Goal: Task Accomplishment & Management: Use online tool/utility

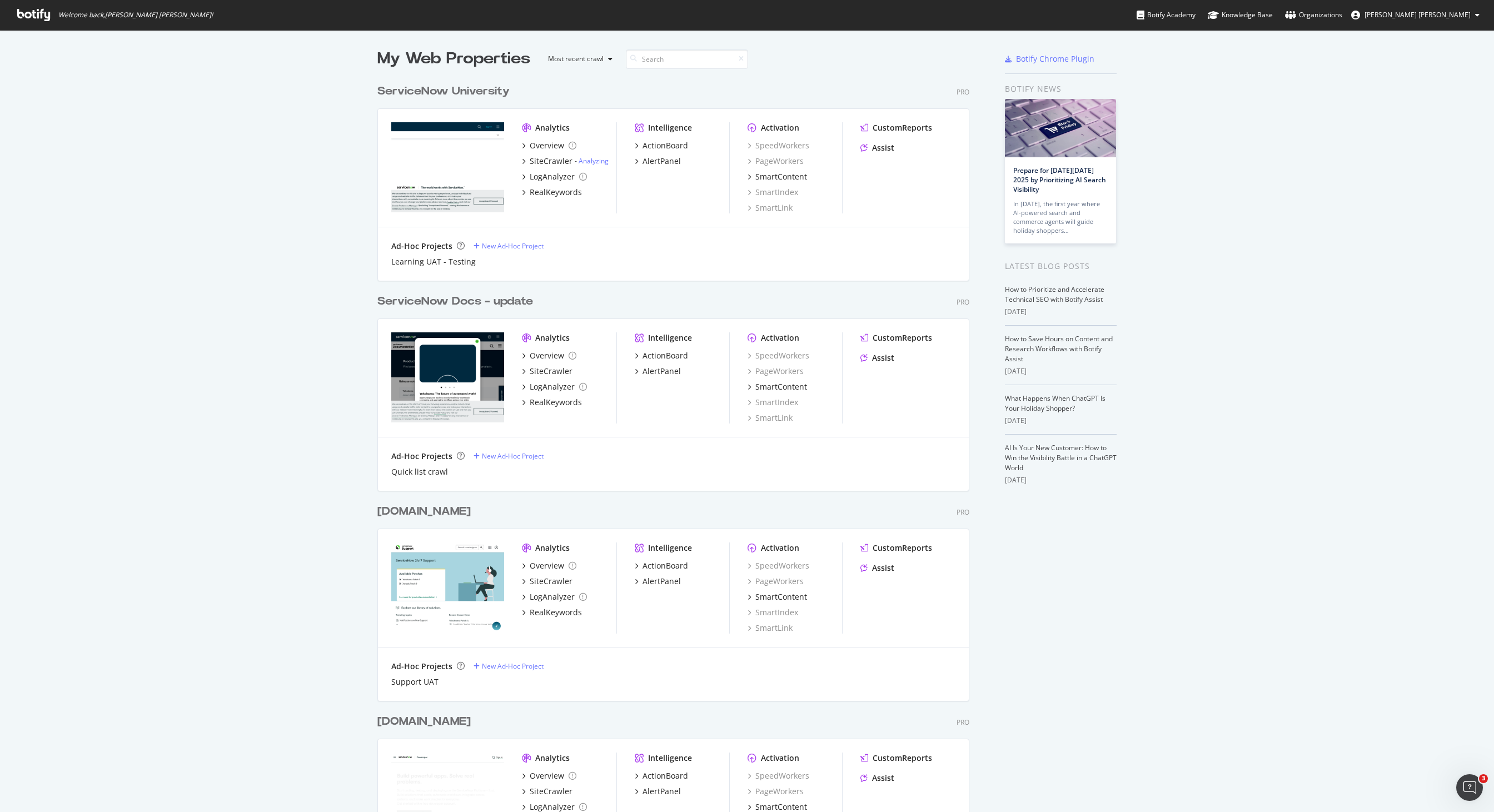
scroll to position [607, 0]
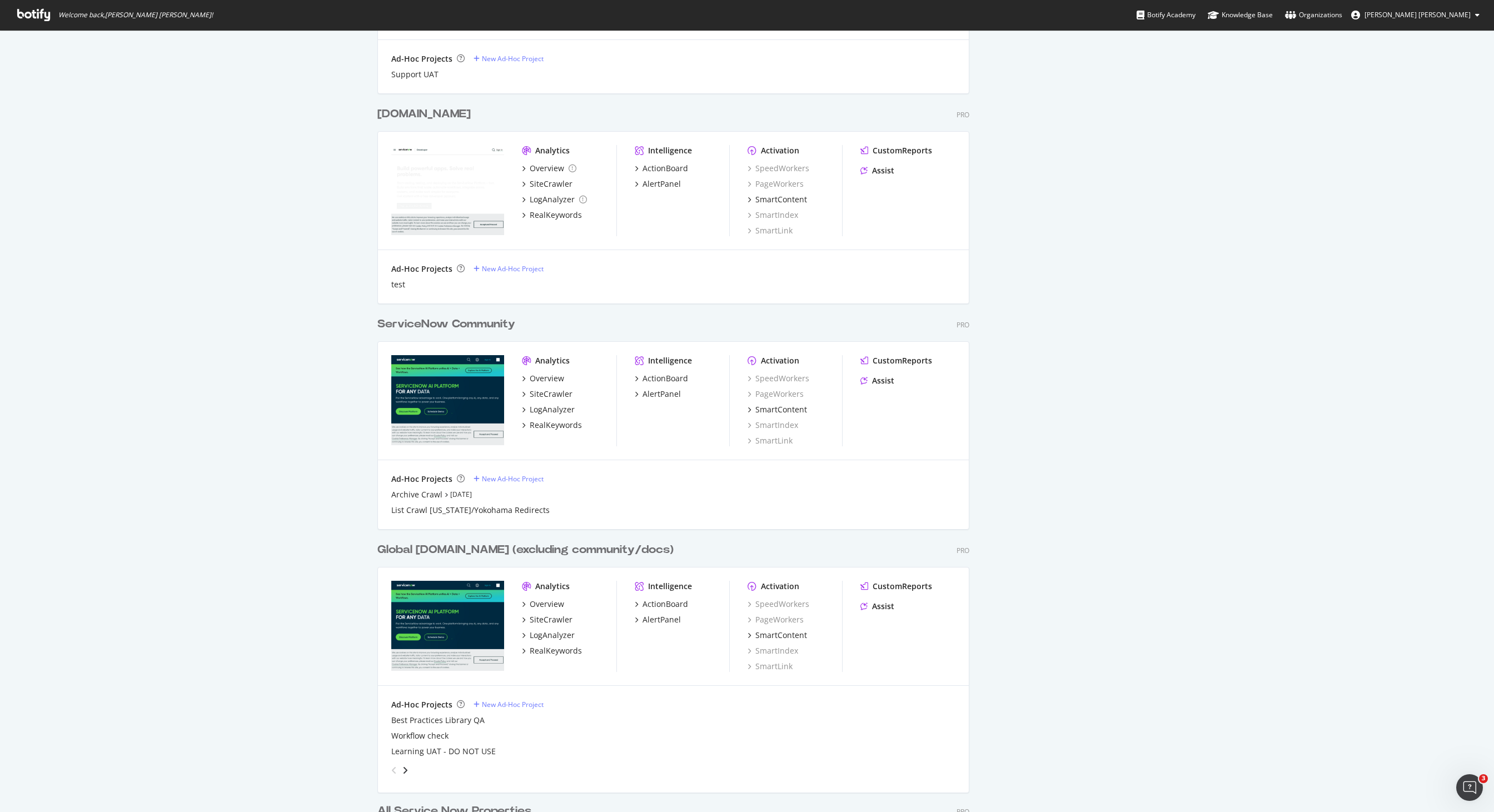
click at [573, 552] on div "Global [DOMAIN_NAME] (excluding community/docs)" at bounding box center [525, 550] width 296 height 16
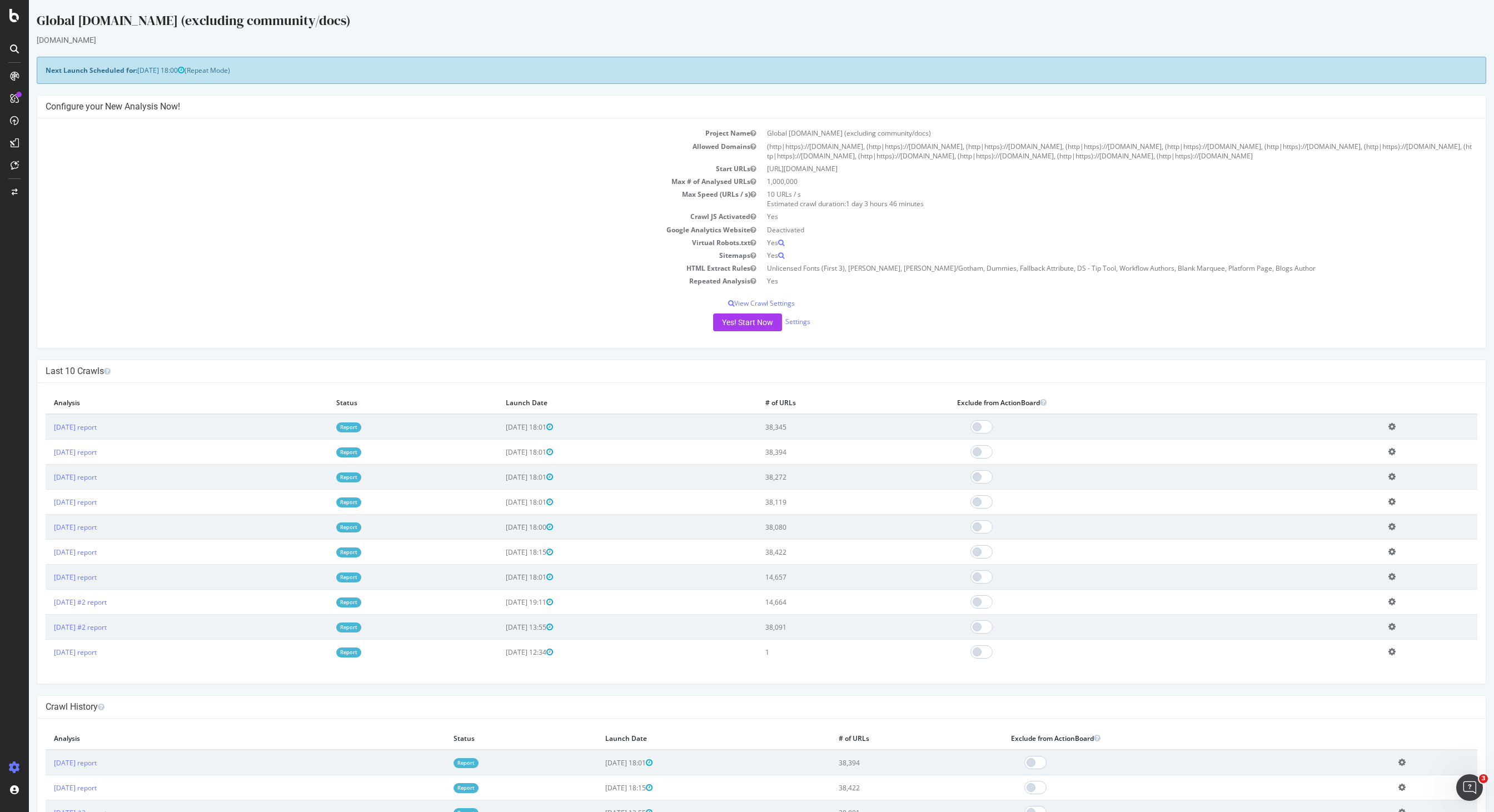
click at [456, 171] on td "Start URLs" at bounding box center [404, 169] width 716 height 13
click at [66, 163] on div "RealKeywords" at bounding box center [66, 162] width 50 height 11
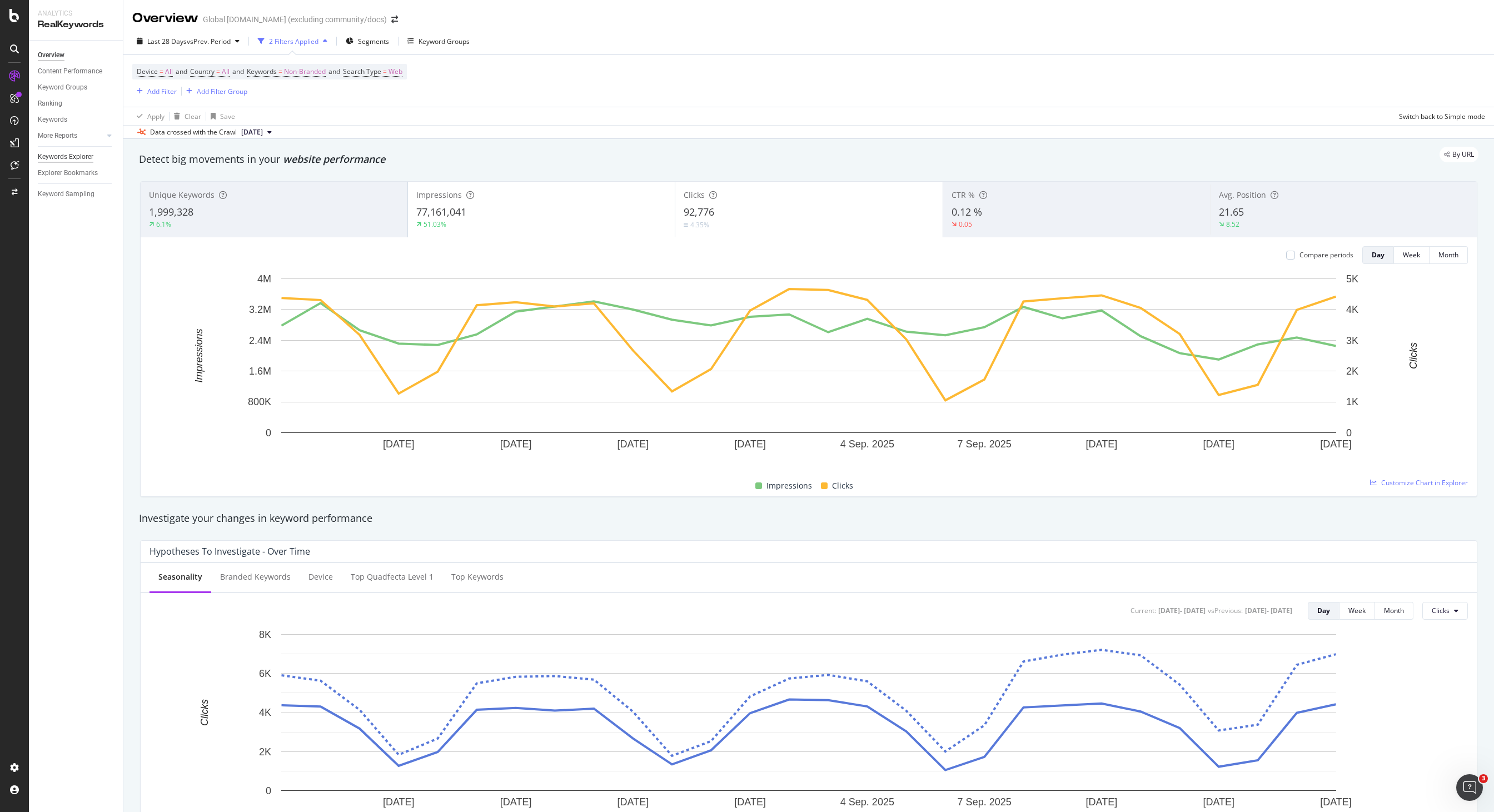
click at [63, 157] on div "Keywords Explorer" at bounding box center [66, 157] width 55 height 12
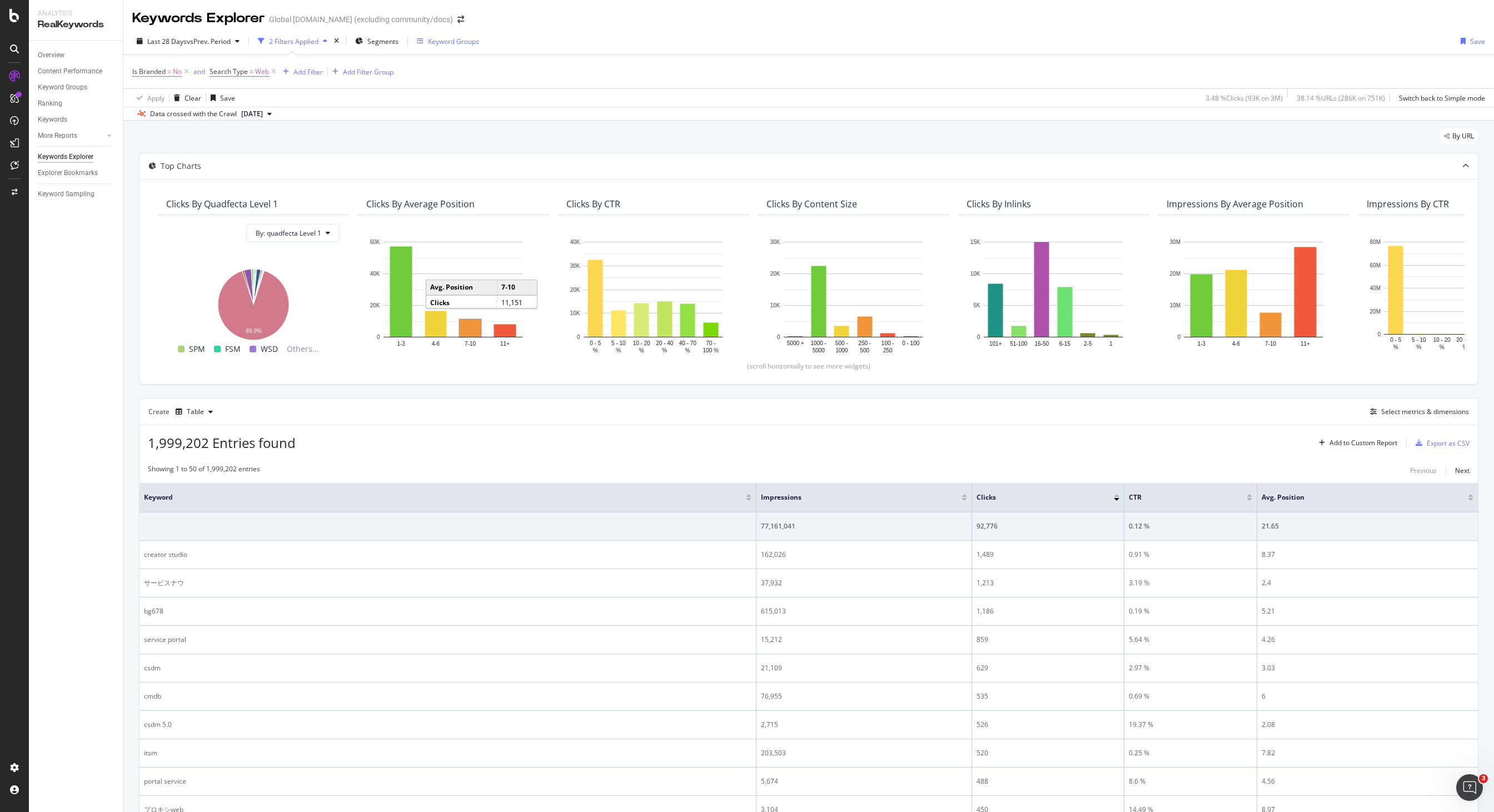
click at [454, 36] on div "Keyword Groups" at bounding box center [453, 41] width 51 height 9
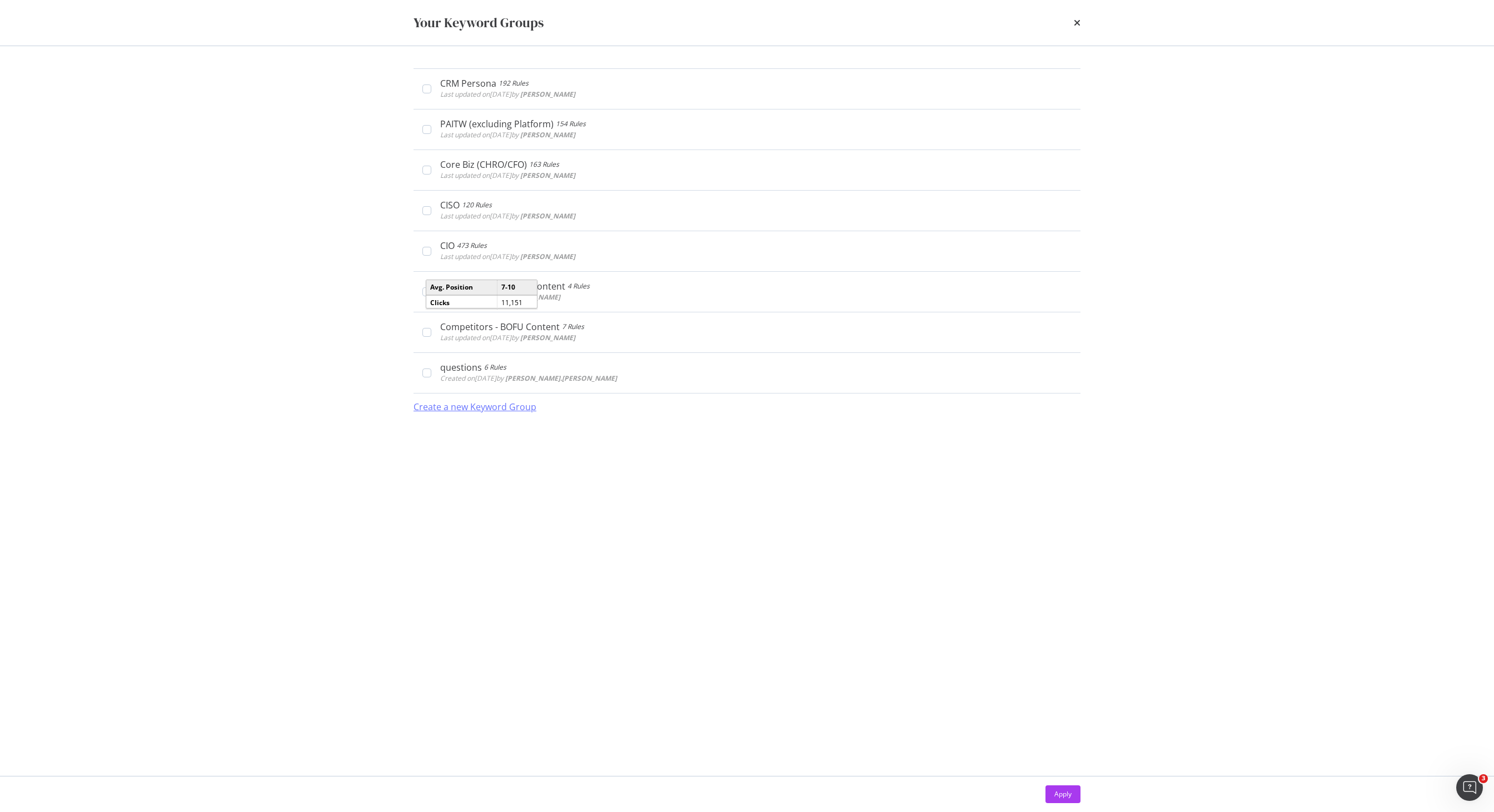
click at [506, 401] on div "Create a new Keyword Group" at bounding box center [475, 407] width 123 height 13
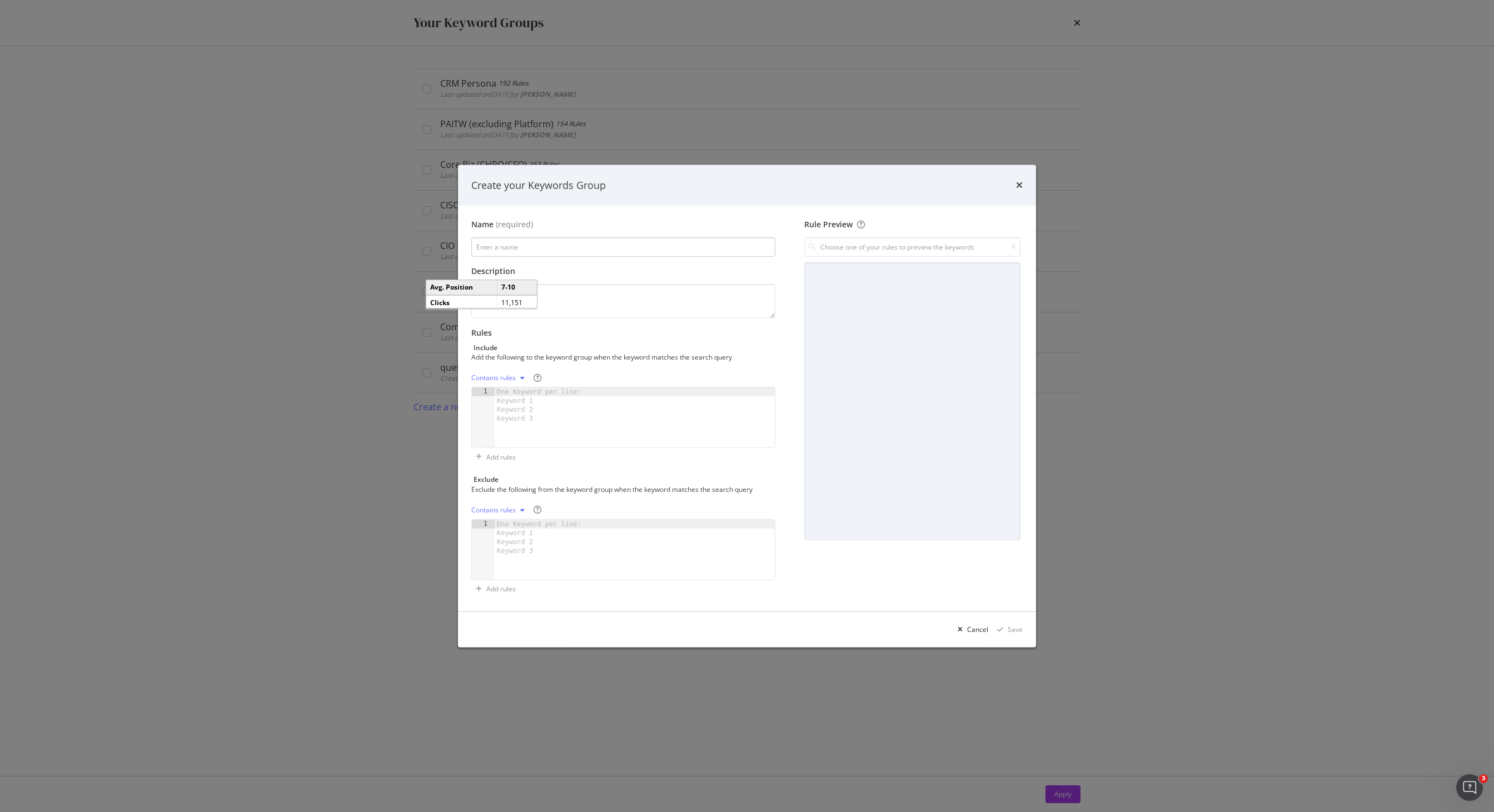
click at [648, 254] on input "modal" at bounding box center [623, 247] width 304 height 20
click at [646, 229] on div "Name (required)" at bounding box center [623, 224] width 304 height 11
click at [812, 319] on div "modal" at bounding box center [912, 401] width 216 height 277
click at [1021, 185] on icon "times" at bounding box center [1019, 185] width 7 height 9
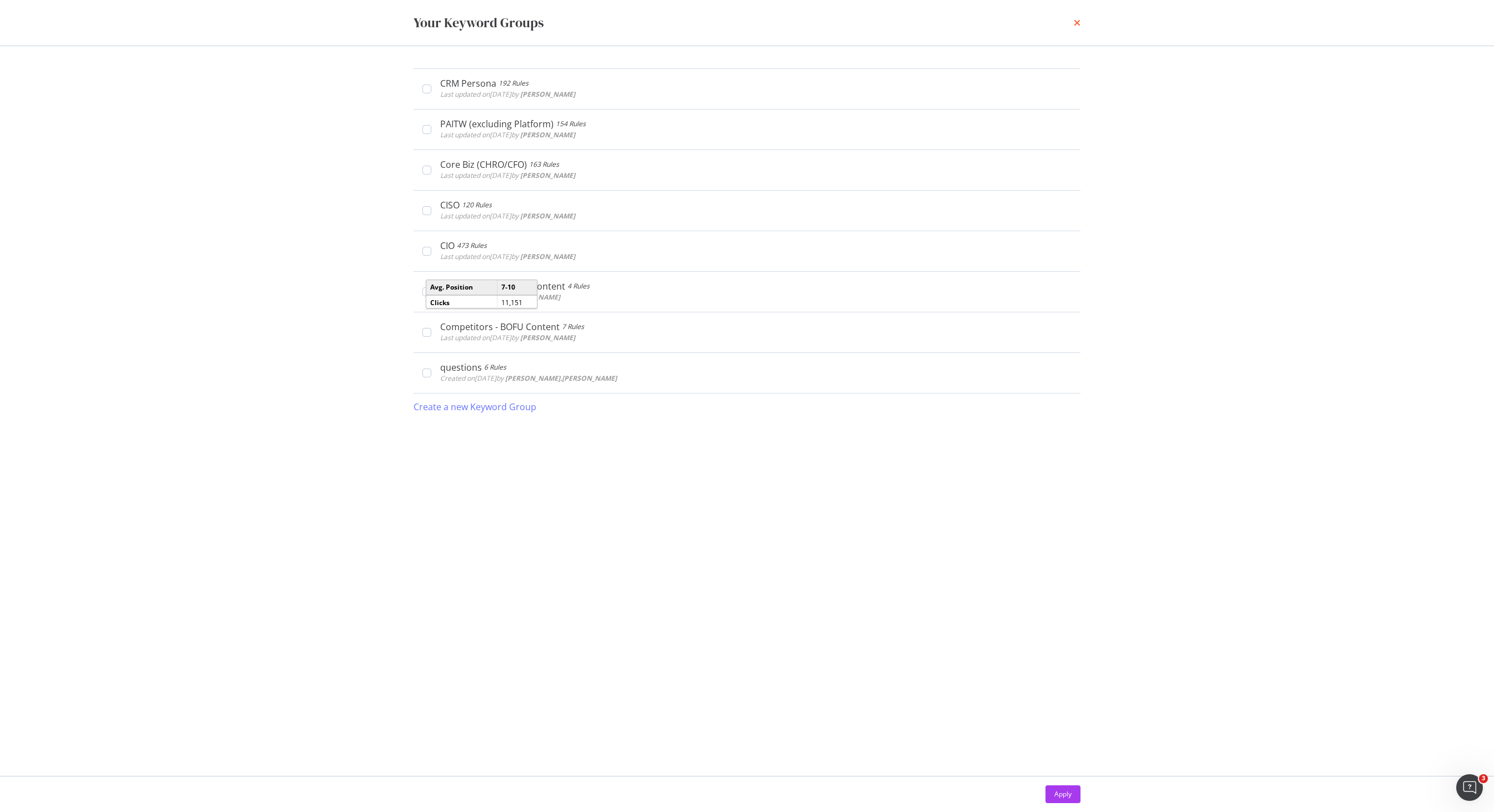
click at [1076, 20] on icon "times" at bounding box center [1077, 23] width 7 height 9
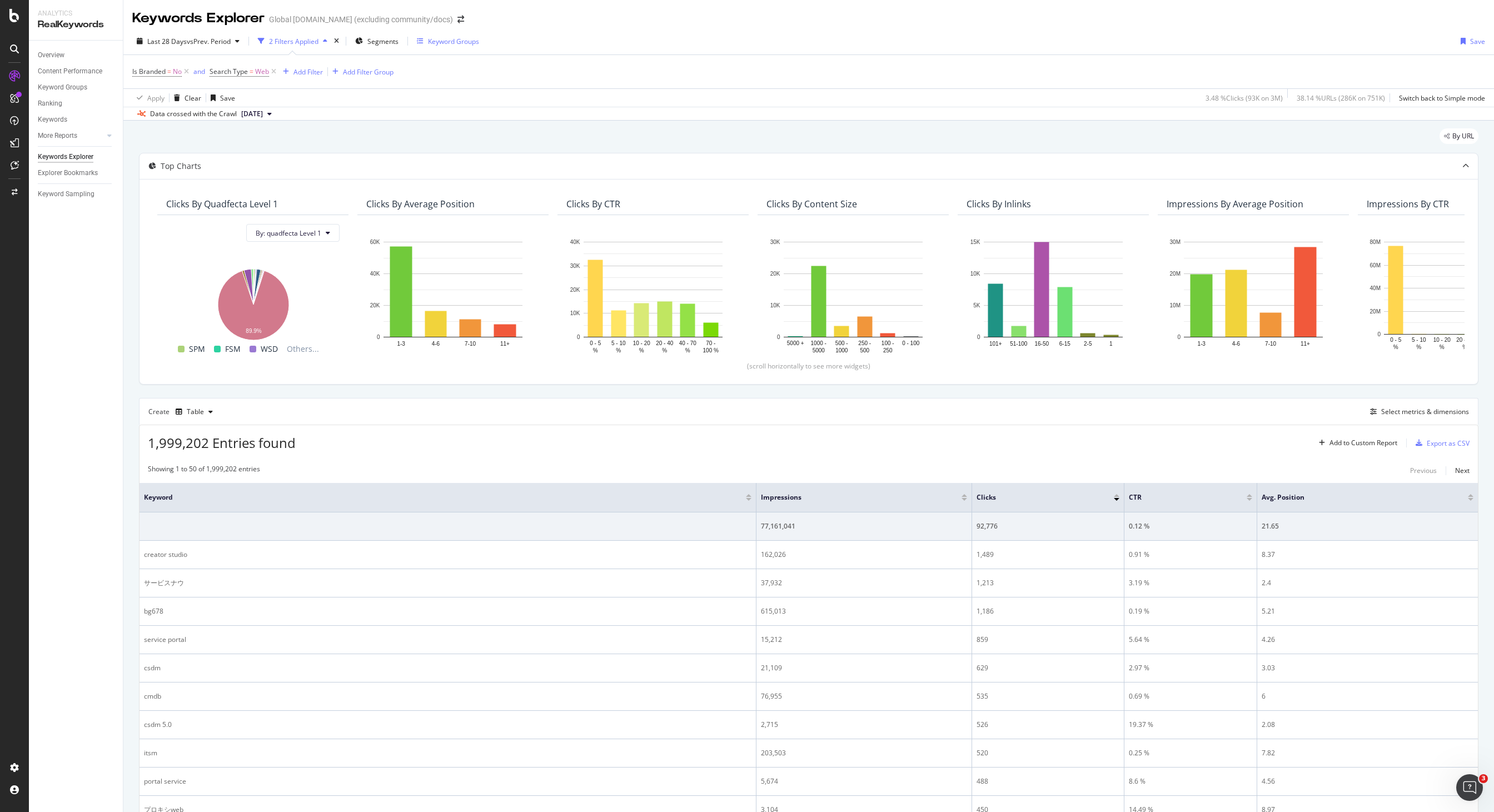
click at [439, 39] on div "Keyword Groups" at bounding box center [453, 41] width 51 height 9
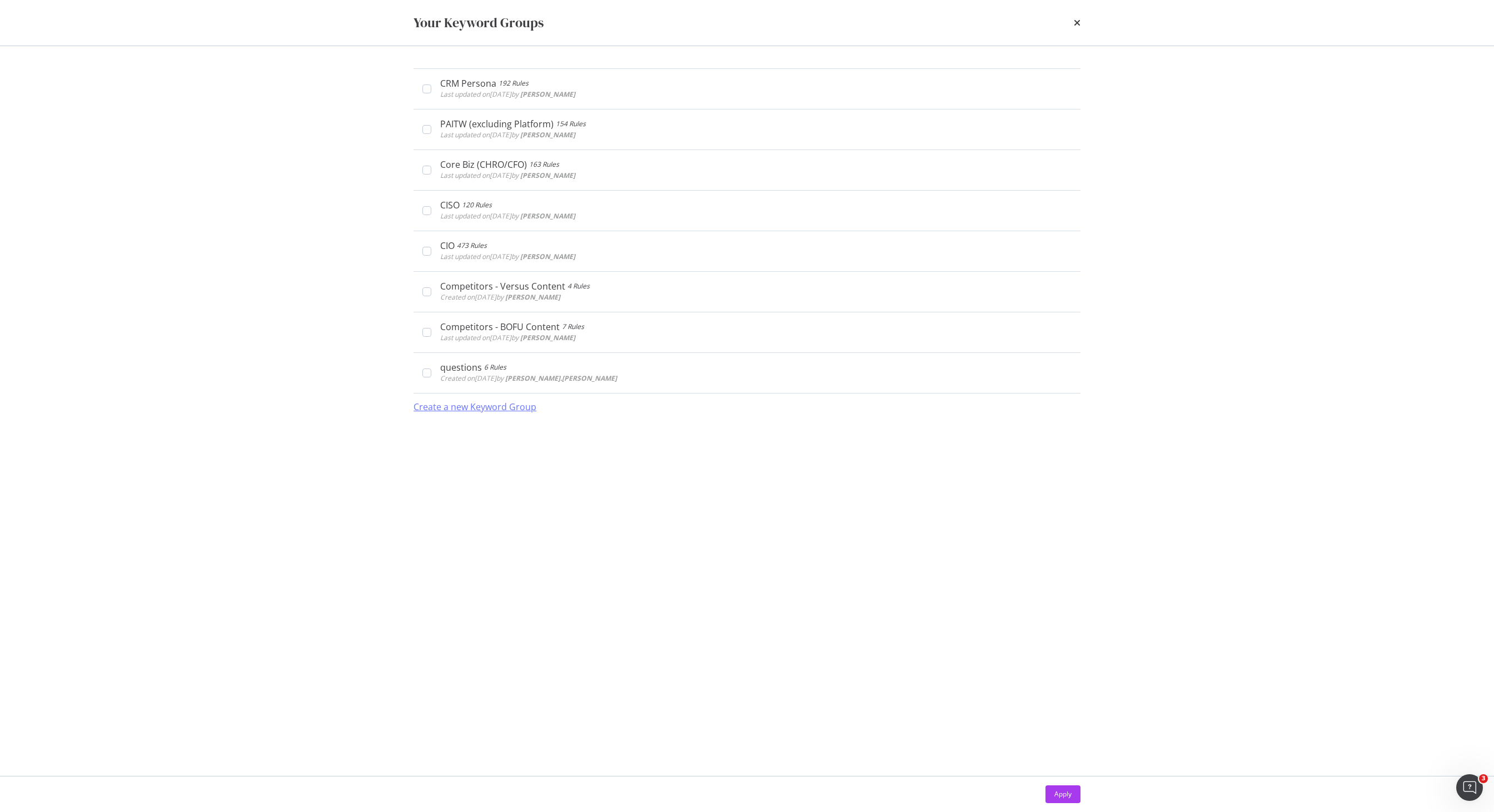
click at [496, 409] on div "Create a new Keyword Group" at bounding box center [475, 407] width 123 height 13
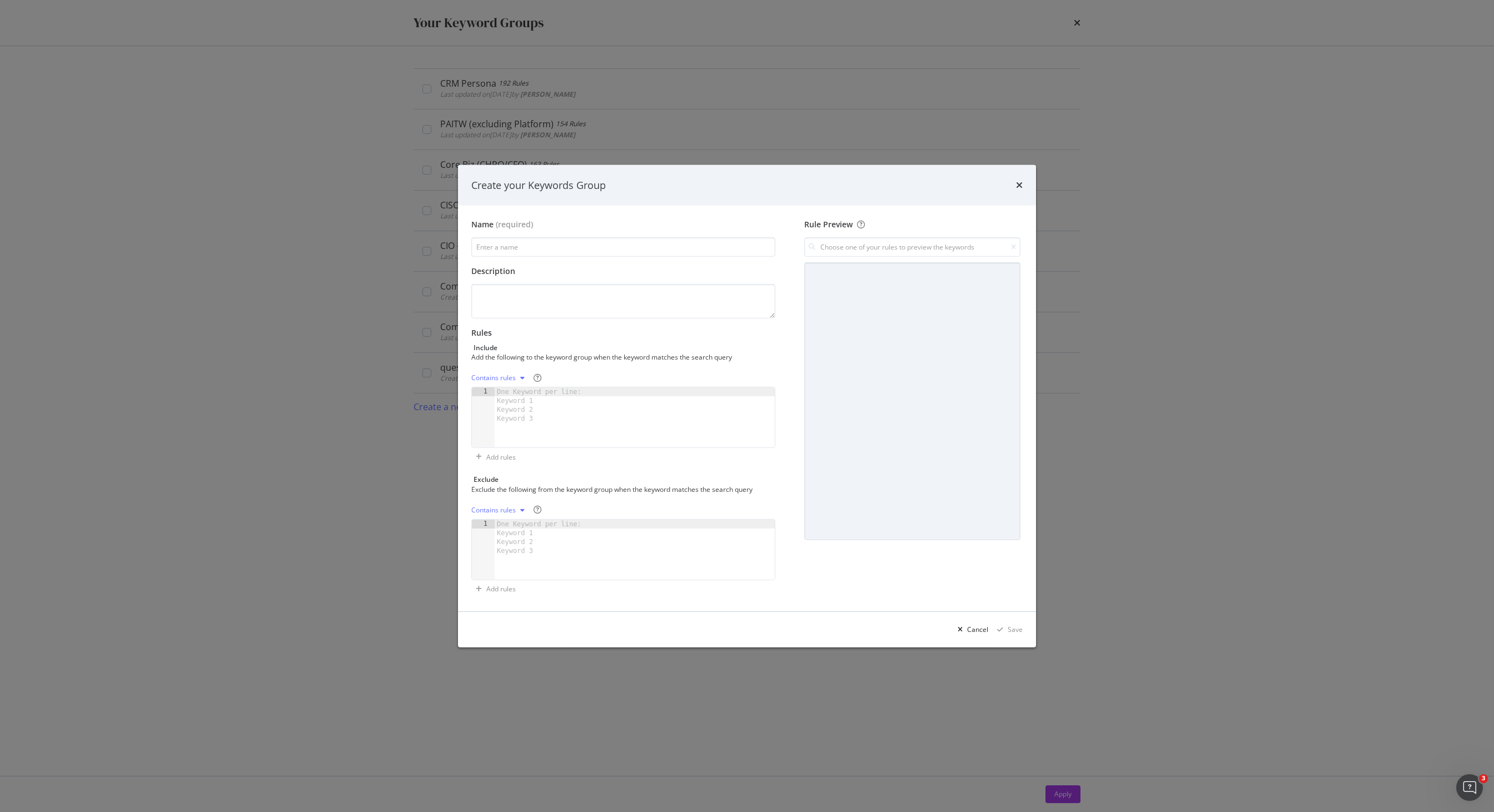
click at [759, 340] on label "Rules Include Add the following to the keyword group when the keyword matches t…" at bounding box center [623, 344] width 304 height 34
click at [510, 408] on div "One Keyword per line: Keyword 1 Keyword 2 Keyword 3" at bounding box center [540, 405] width 93 height 36
paste textarea "service now"
type textarea "service now"
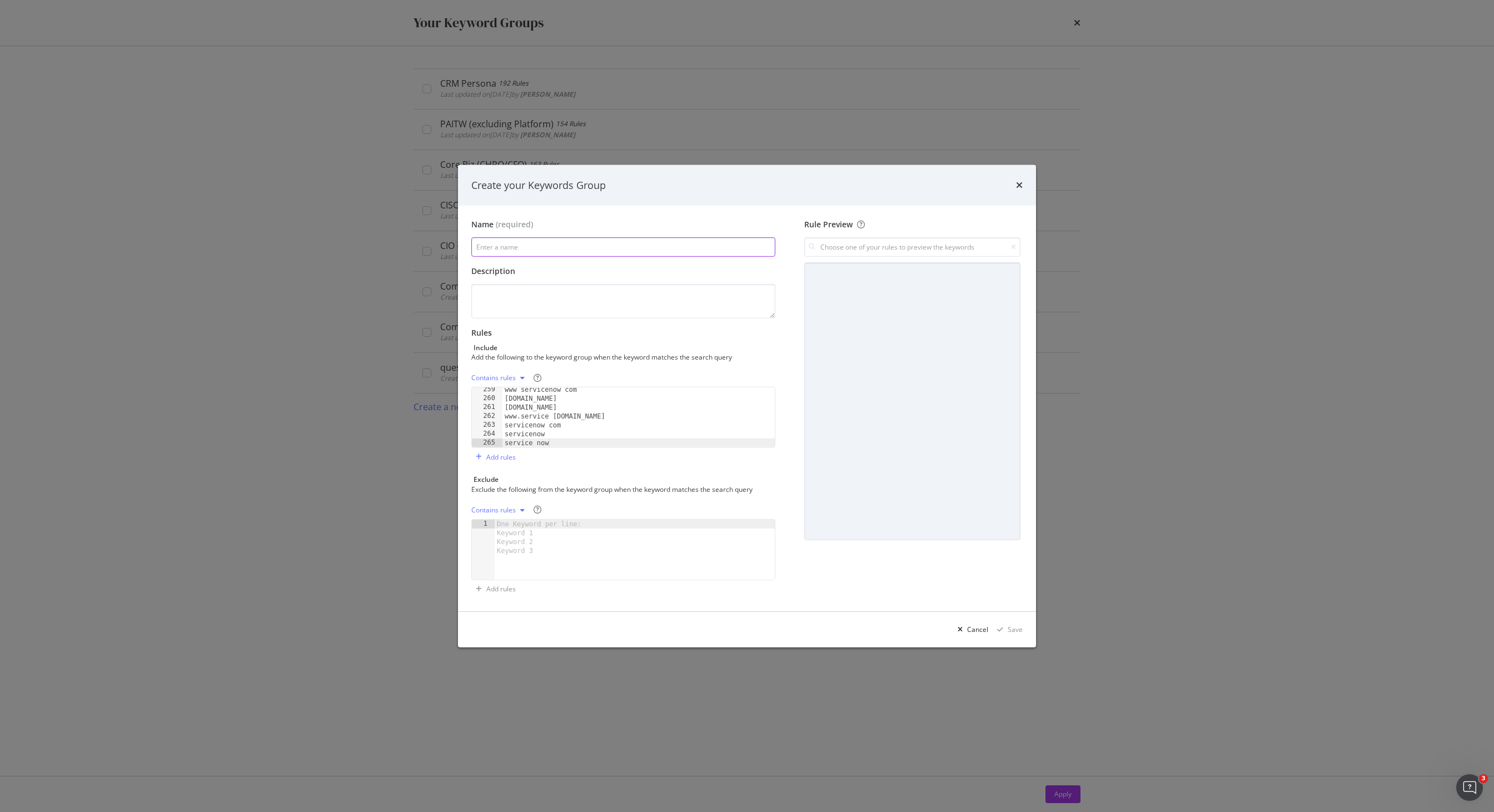
click at [566, 240] on input "modal" at bounding box center [623, 247] width 304 height 20
type input "UKI Core Brand KW"
click at [918, 313] on div "modal" at bounding box center [912, 401] width 216 height 277
type textarea "www.servicenow.com"
click at [525, 400] on div "www servicenow com www.servicenow.com servicenow.com www.service now.com servic…" at bounding box center [639, 424] width 272 height 78
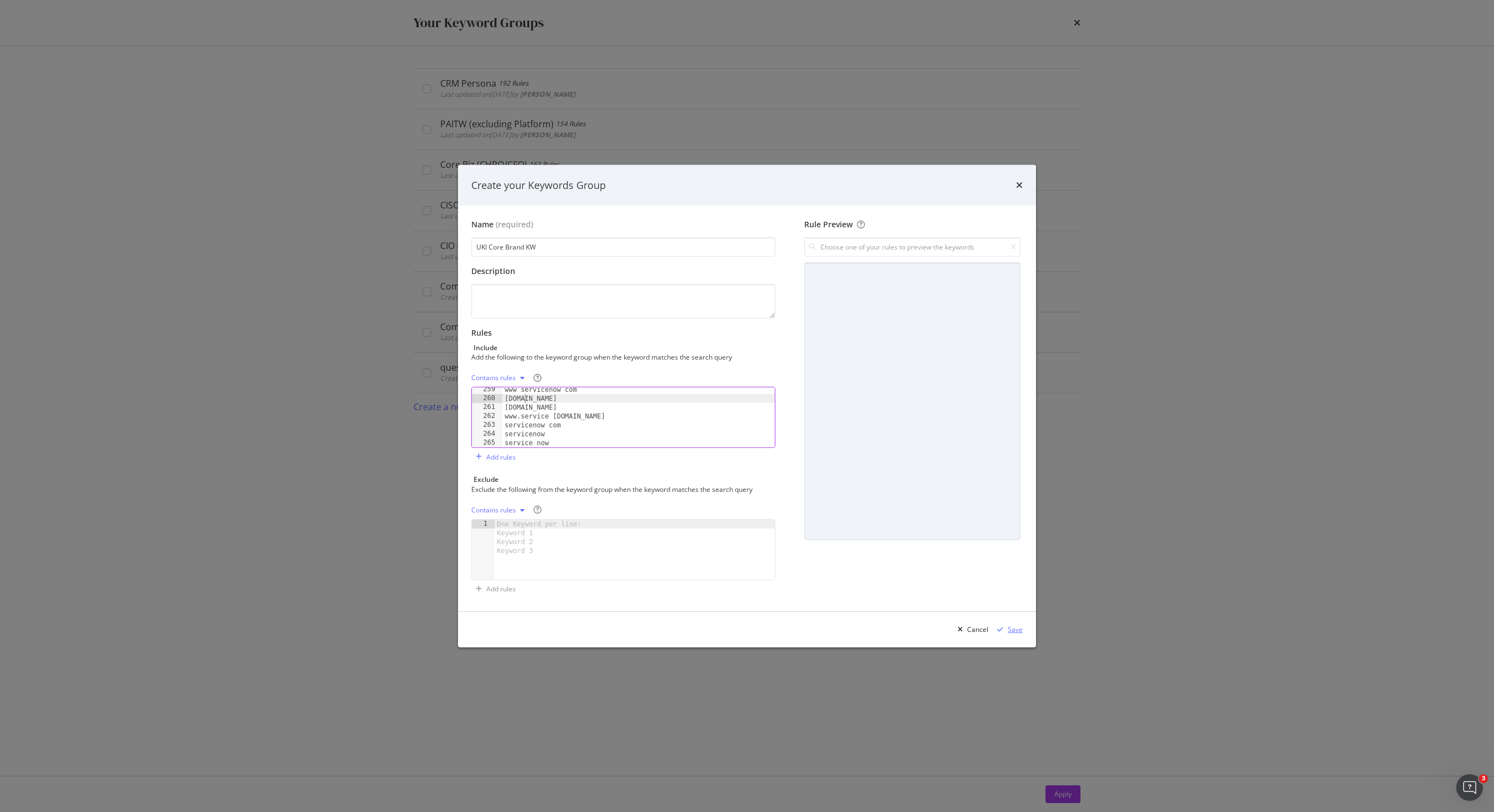
click at [1015, 629] on div "Save" at bounding box center [1015, 629] width 15 height 9
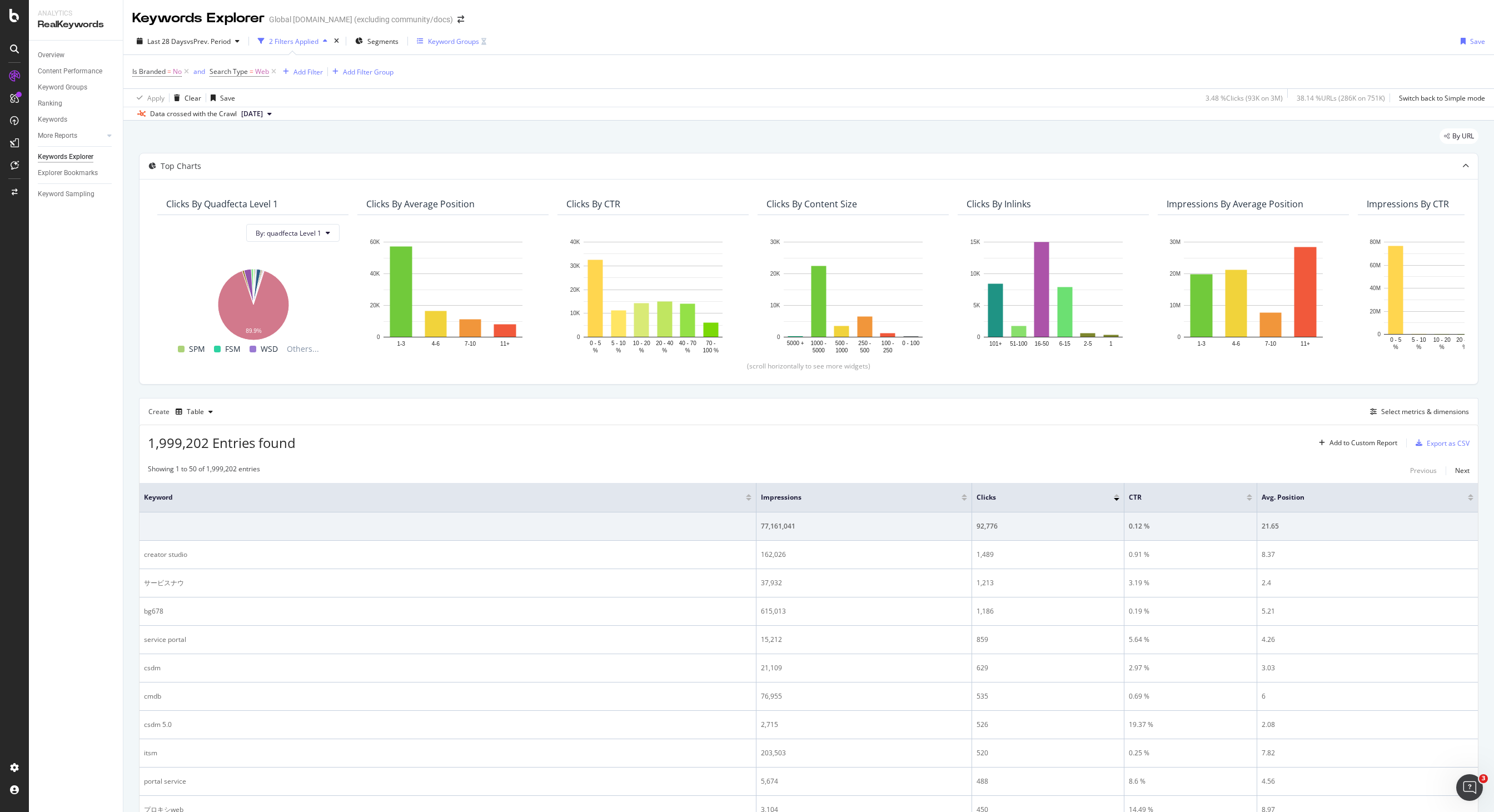
click at [460, 41] on div "Keyword Groups" at bounding box center [453, 41] width 51 height 9
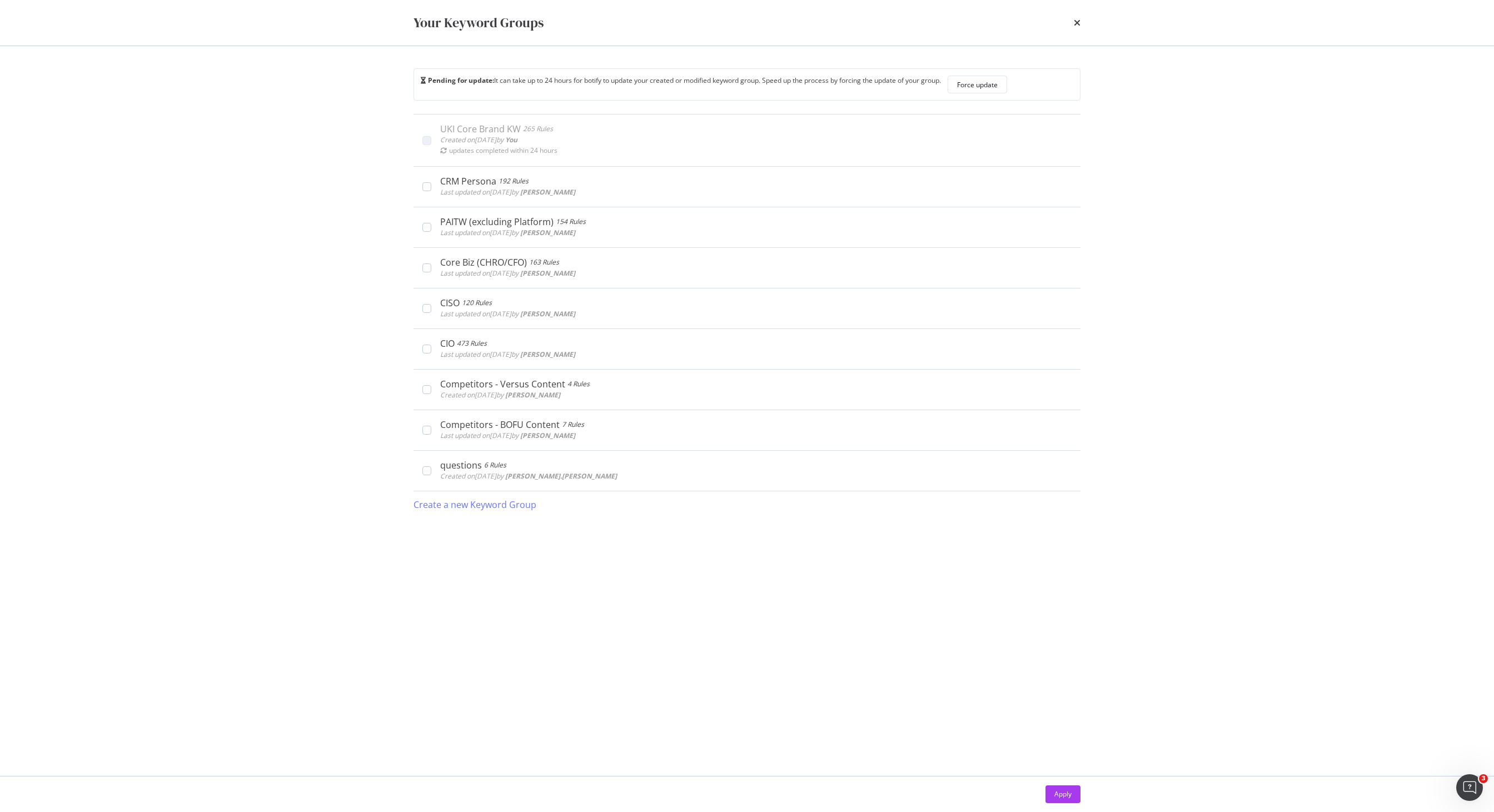
click at [373, 133] on div "Your Keyword Groups Pending for update: It can take up to 24 hours for botify t…" at bounding box center [747, 406] width 1494 height 812
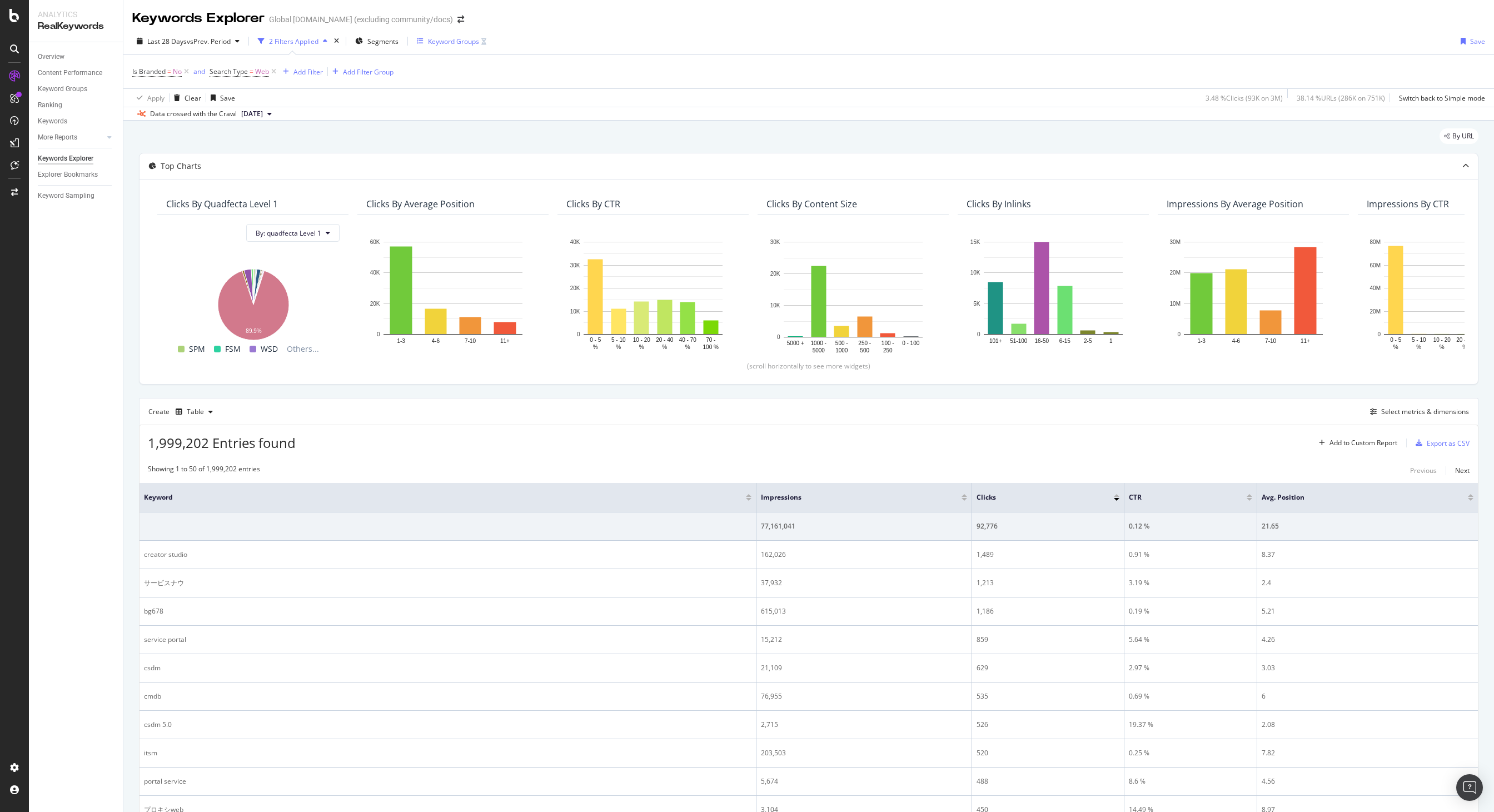
click at [449, 39] on div "Keyword Groups" at bounding box center [453, 41] width 51 height 9
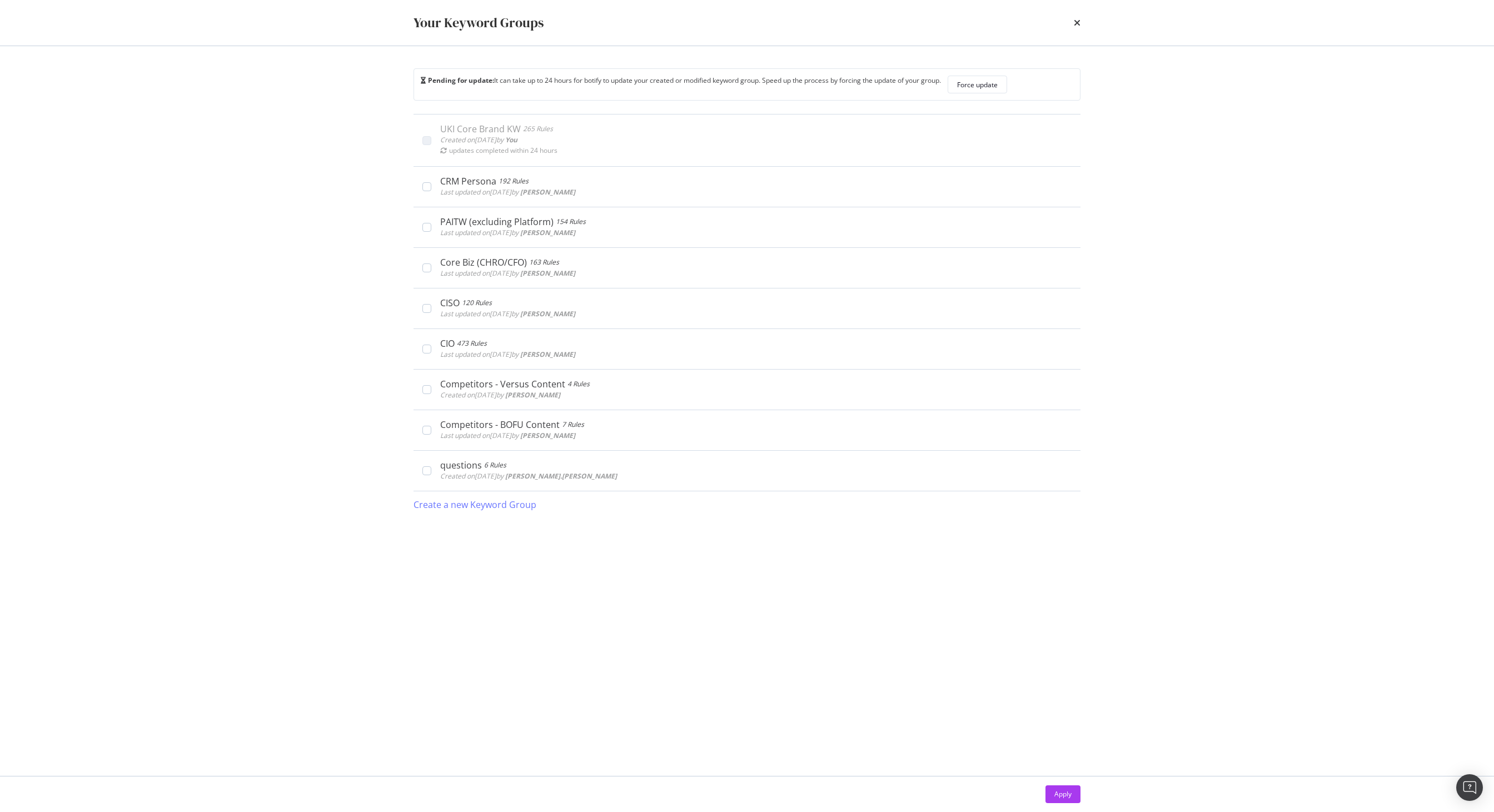
click at [258, 241] on div "Your Keyword Groups Pending for update: It can take up to 24 hours for botify t…" at bounding box center [747, 406] width 1494 height 812
click at [301, 182] on div "Your Keyword Groups Pending for update: It can take up to 24 hours for botify t…" at bounding box center [747, 406] width 1494 height 812
click at [997, 80] on div "Force update" at bounding box center [978, 84] width 41 height 9
click at [294, 178] on div "Your Keyword Groups Your groups are getting updated: It can take few minutes to…" at bounding box center [747, 406] width 1494 height 812
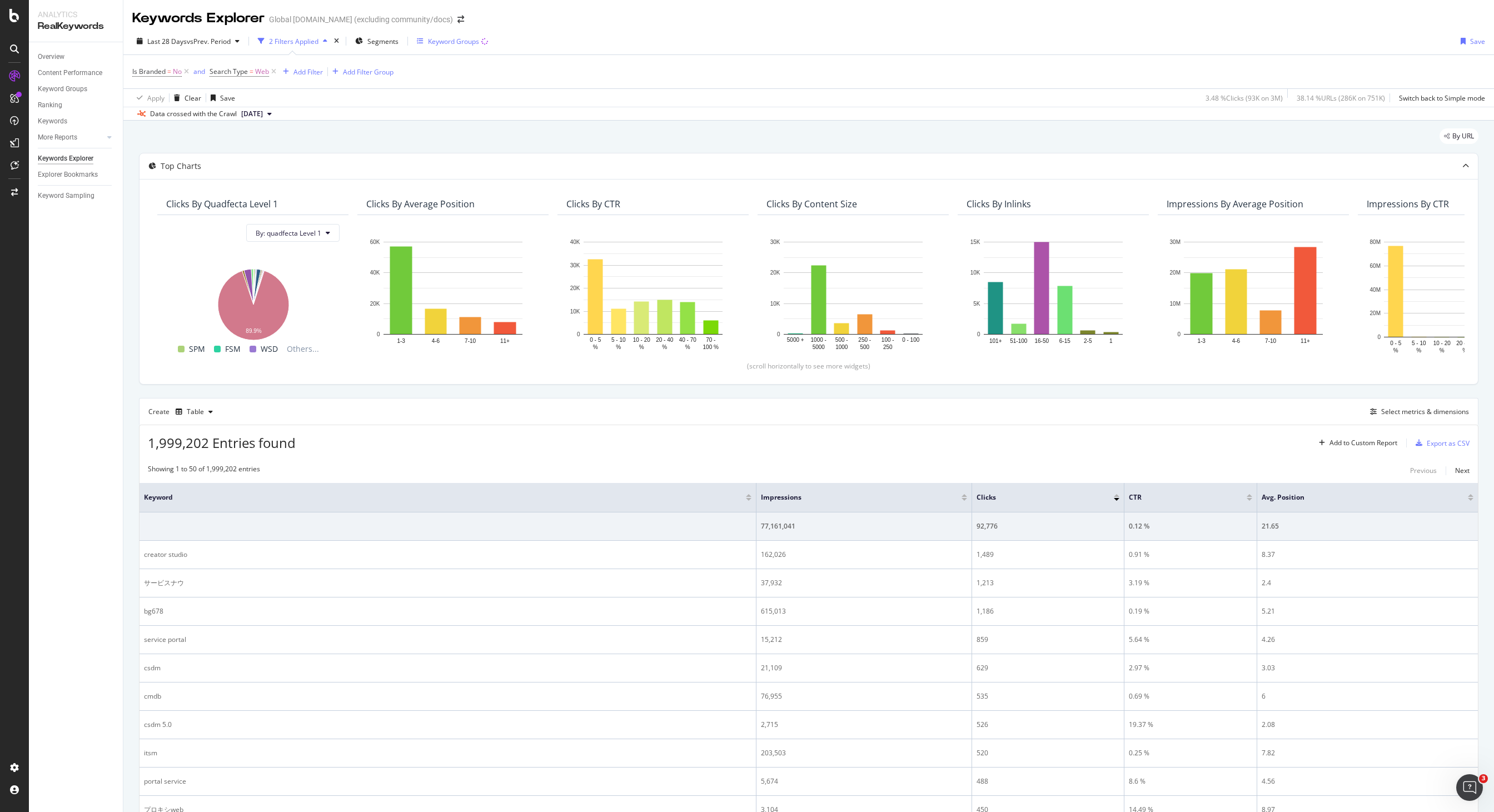
click at [447, 39] on div "Keyword Groups" at bounding box center [453, 41] width 51 height 9
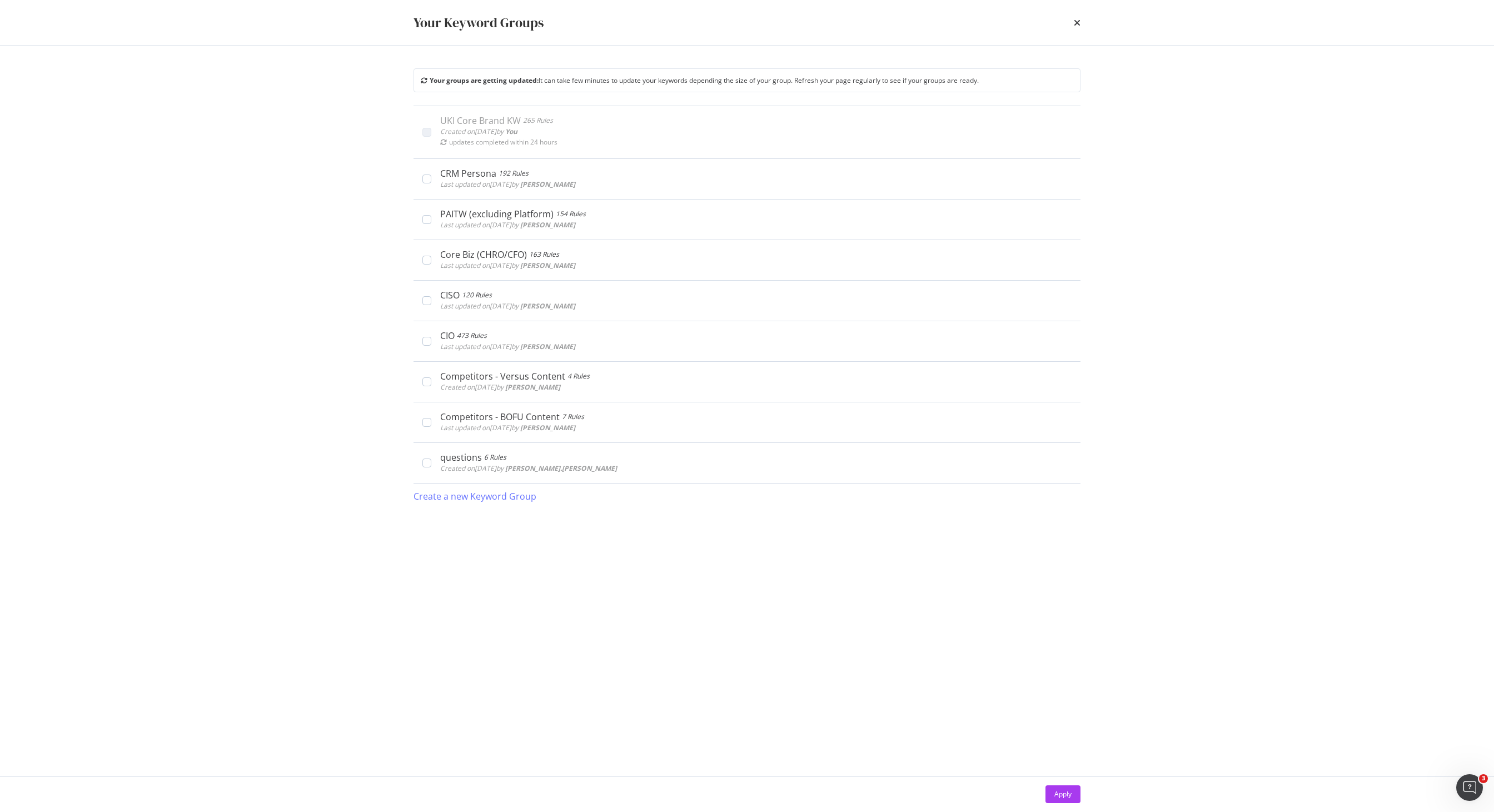
click at [284, 229] on div "Your Keyword Groups Your groups are getting updated: It can take few minutes to…" at bounding box center [747, 406] width 1494 height 812
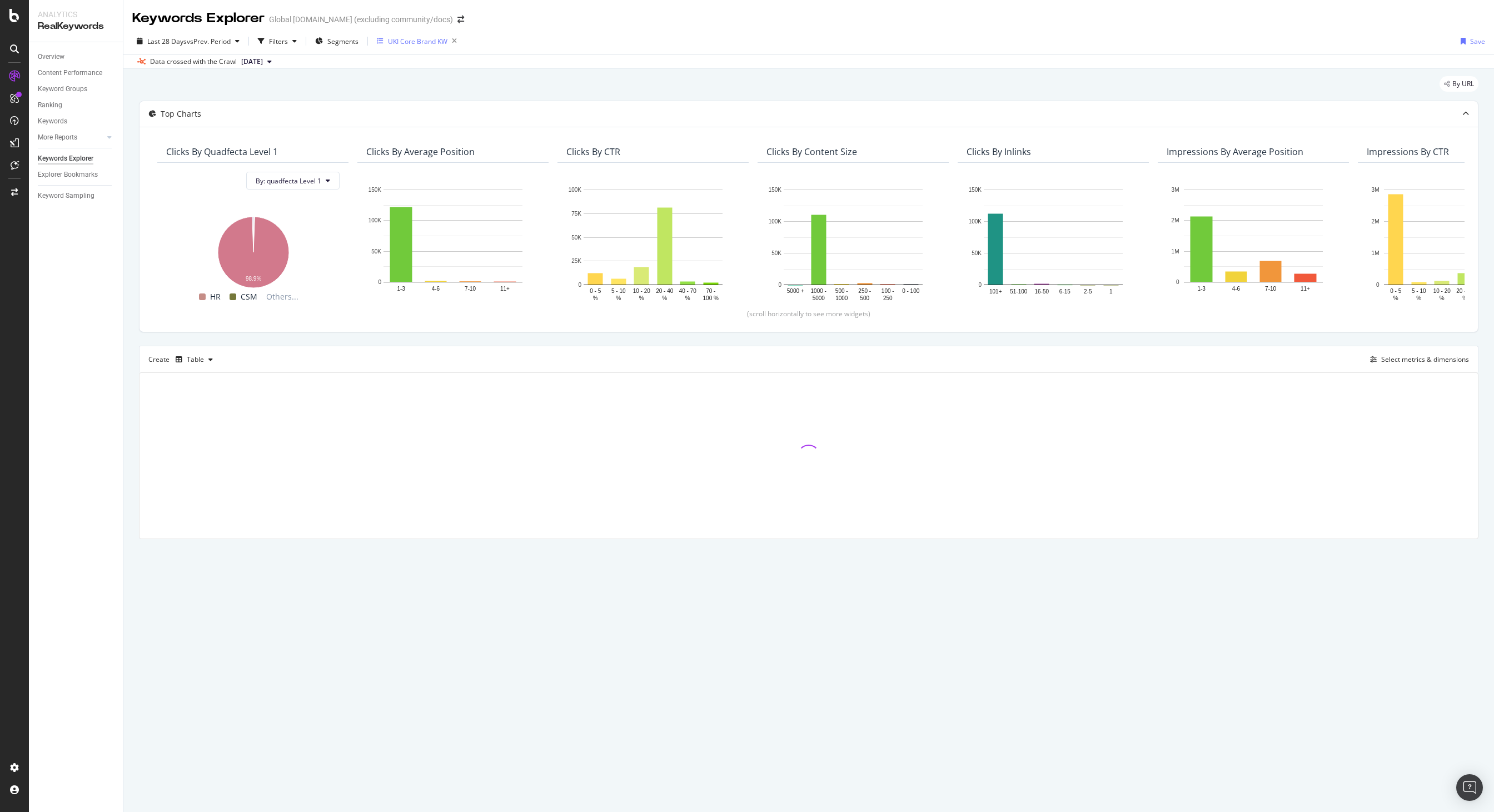
click at [408, 46] on div "UKI Core Brand KW" at bounding box center [419, 41] width 84 height 15
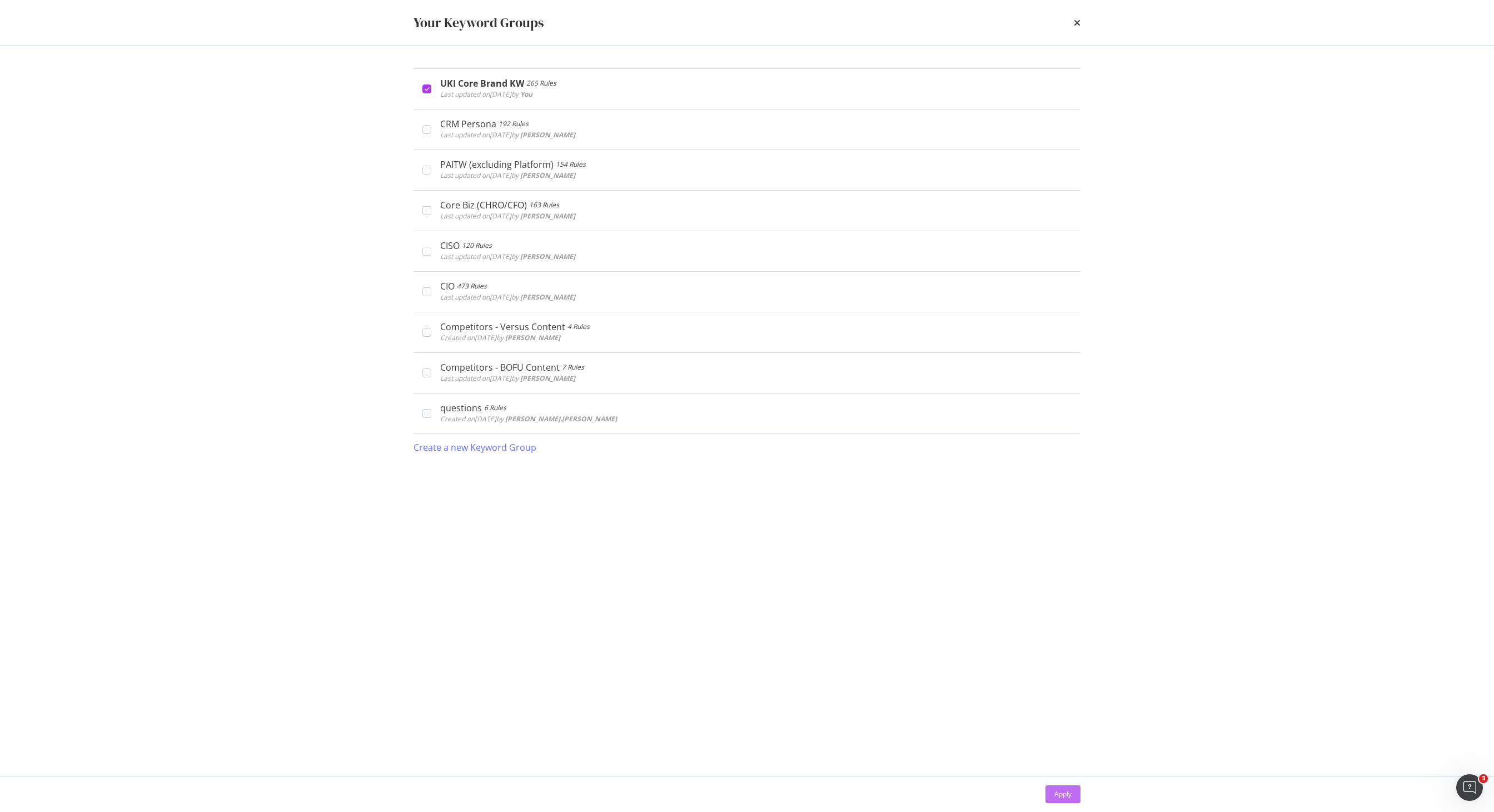
click at [1059, 800] on div "Apply" at bounding box center [1063, 794] width 17 height 17
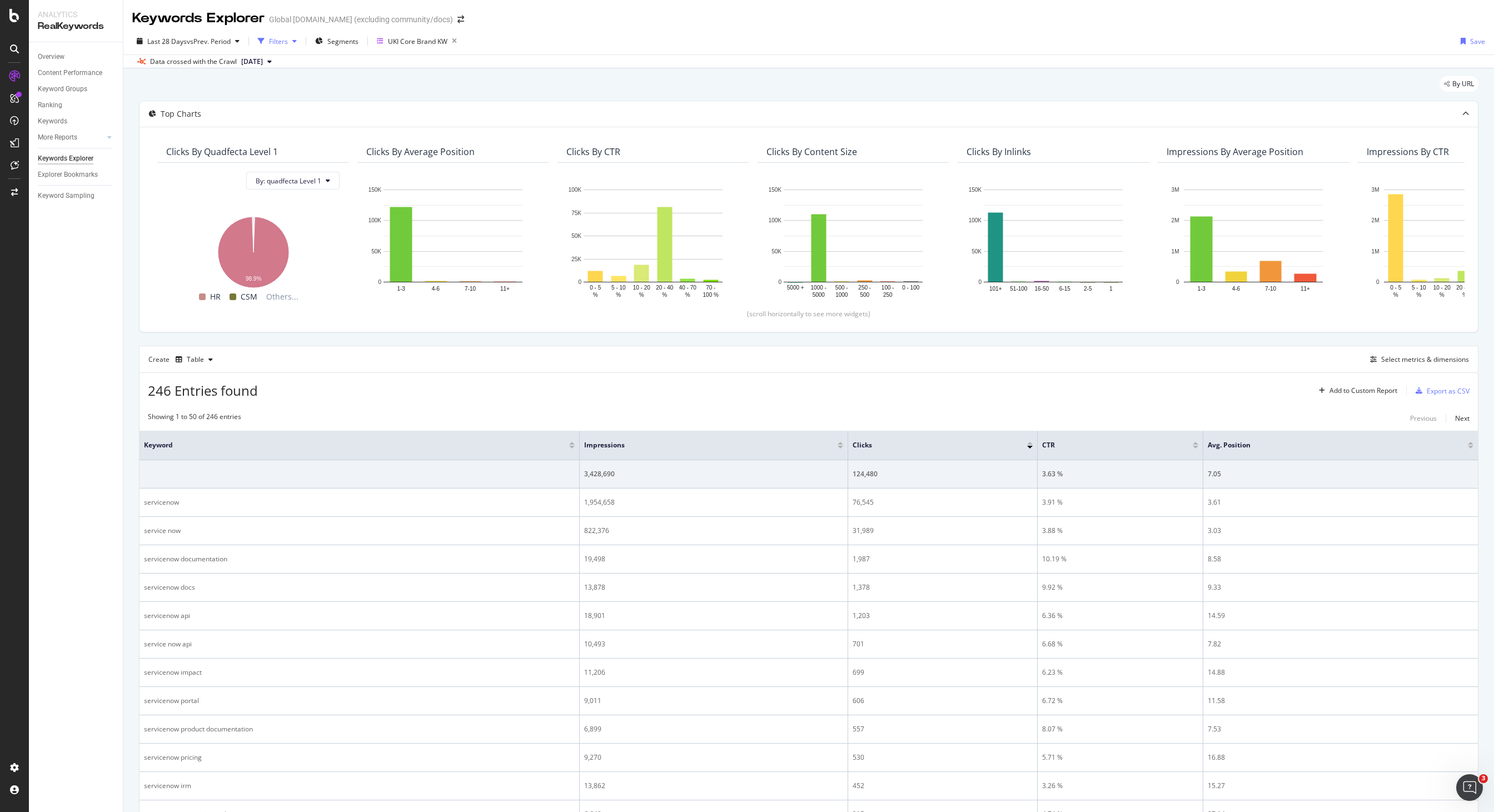
click at [280, 43] on div "Filters" at bounding box center [278, 41] width 19 height 9
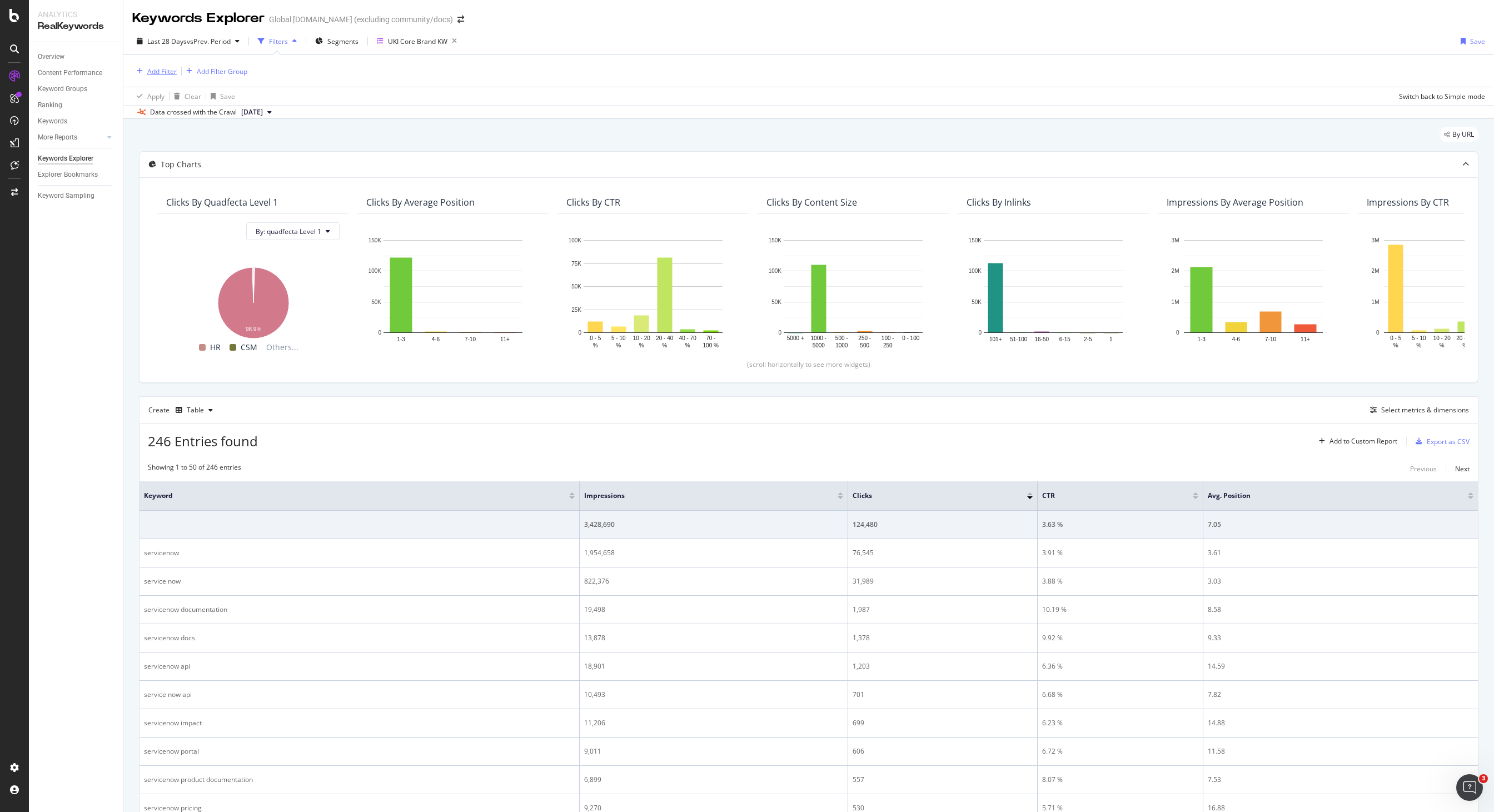
click at [162, 69] on div "Add Filter" at bounding box center [162, 71] width 29 height 9
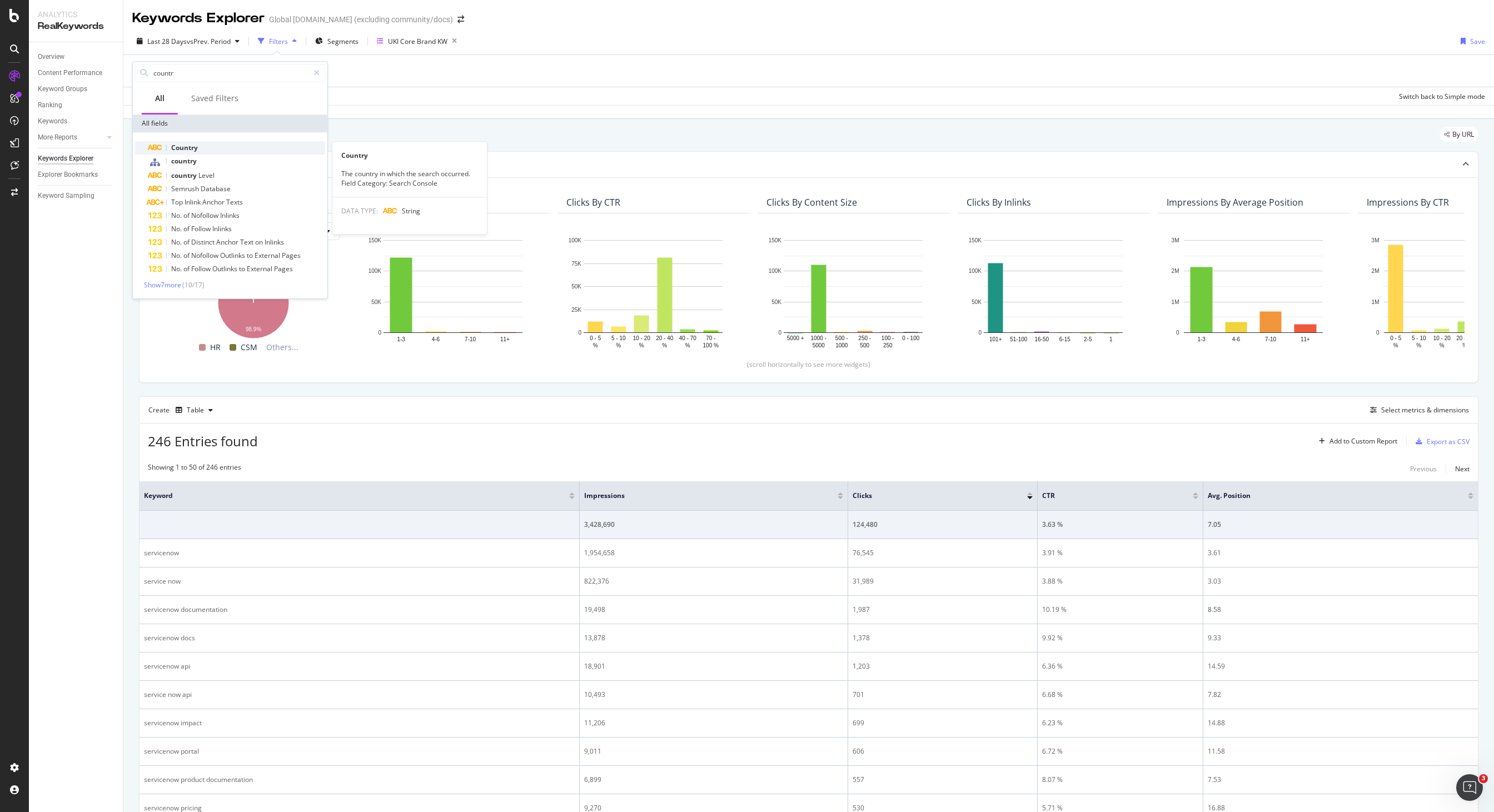
type input "countr"
click at [199, 146] on div "Country" at bounding box center [237, 148] width 177 height 13
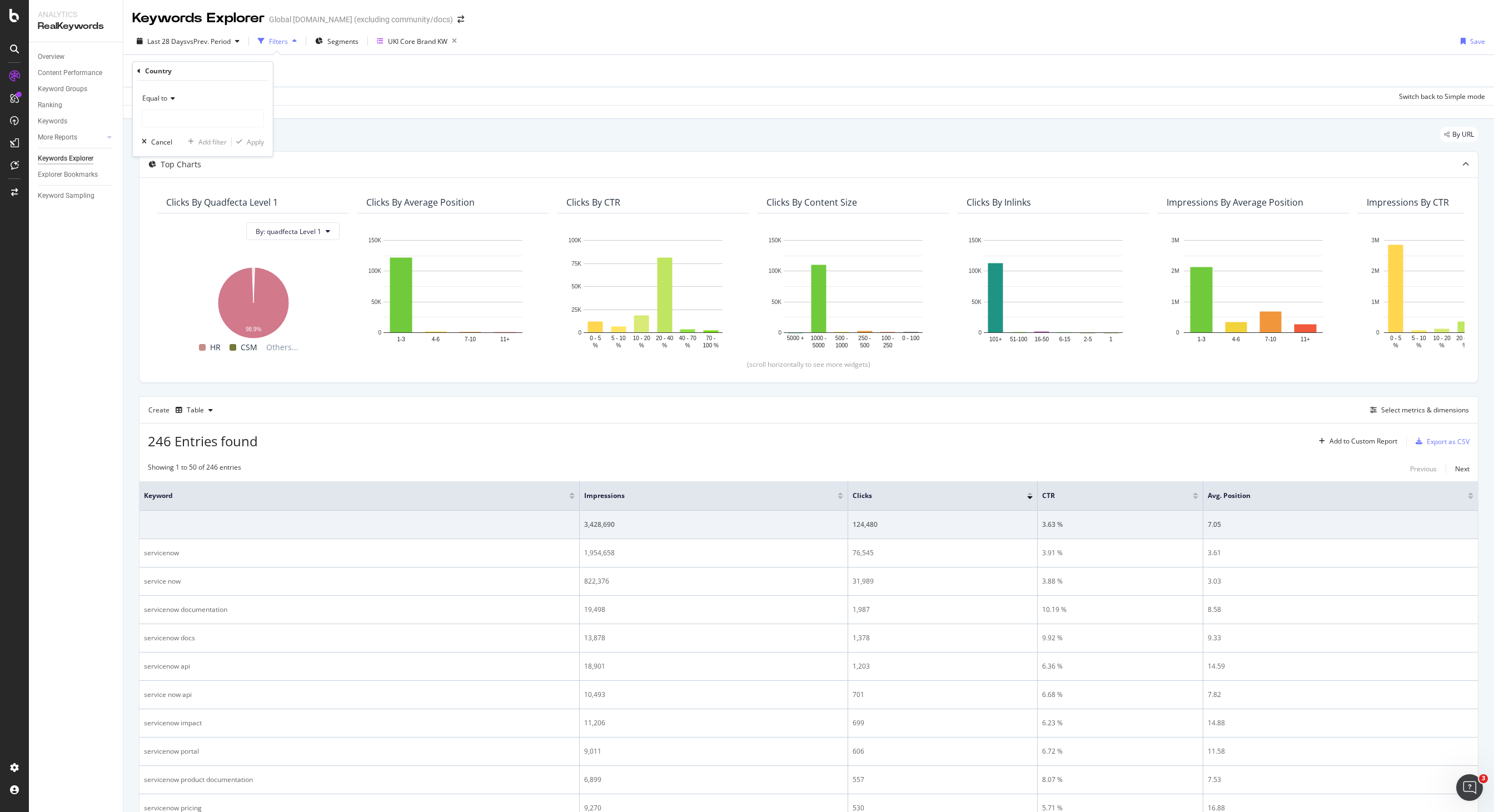
click at [154, 103] on div "Equal to" at bounding box center [203, 98] width 122 height 17
click at [196, 103] on div "Equal to" at bounding box center [203, 98] width 122 height 17
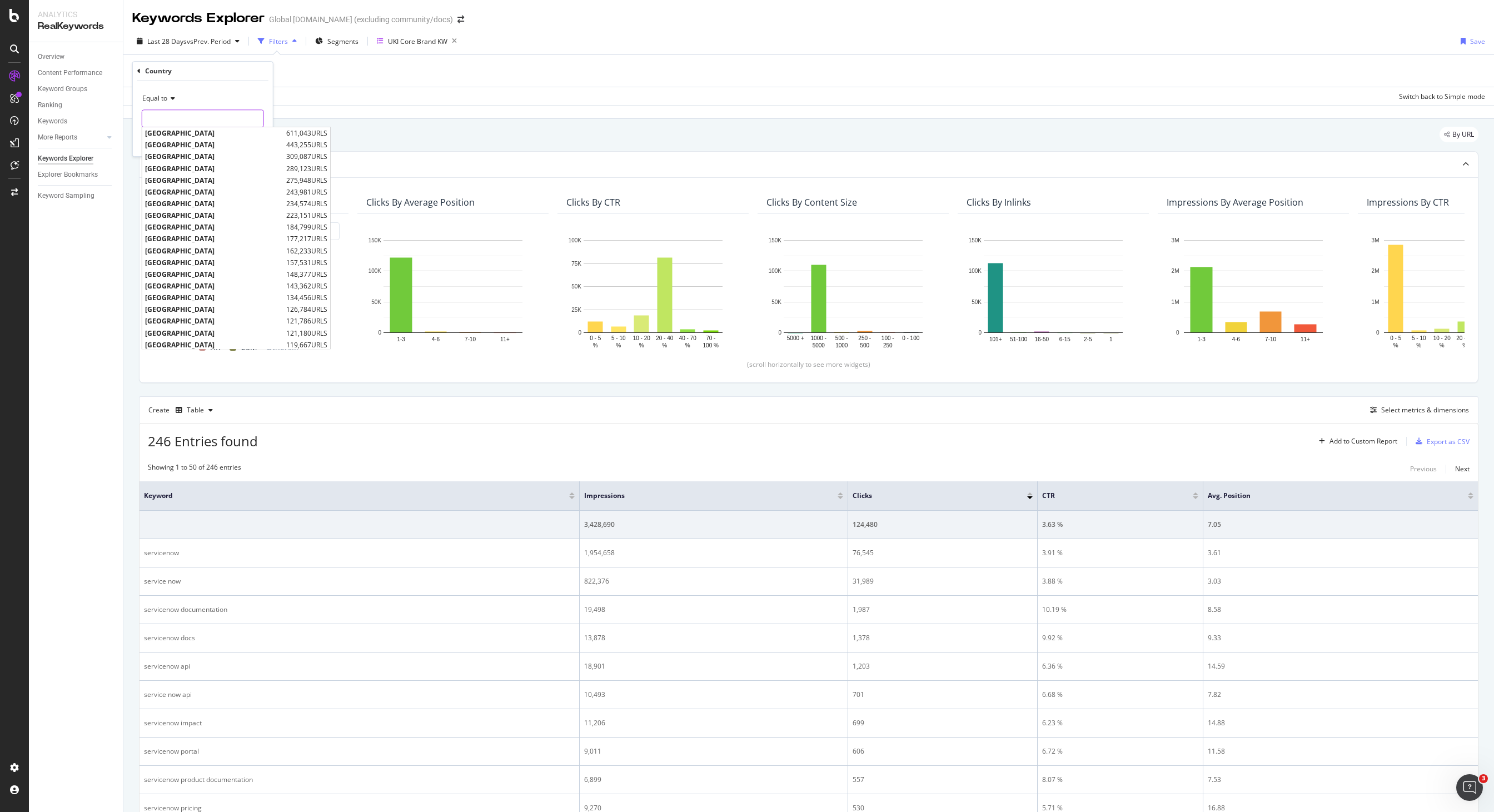
click at [186, 119] on input "text" at bounding box center [203, 118] width 121 height 17
click at [187, 156] on span "United Kingdom" at bounding box center [214, 157] width 138 height 9
type input "United Kingdom"
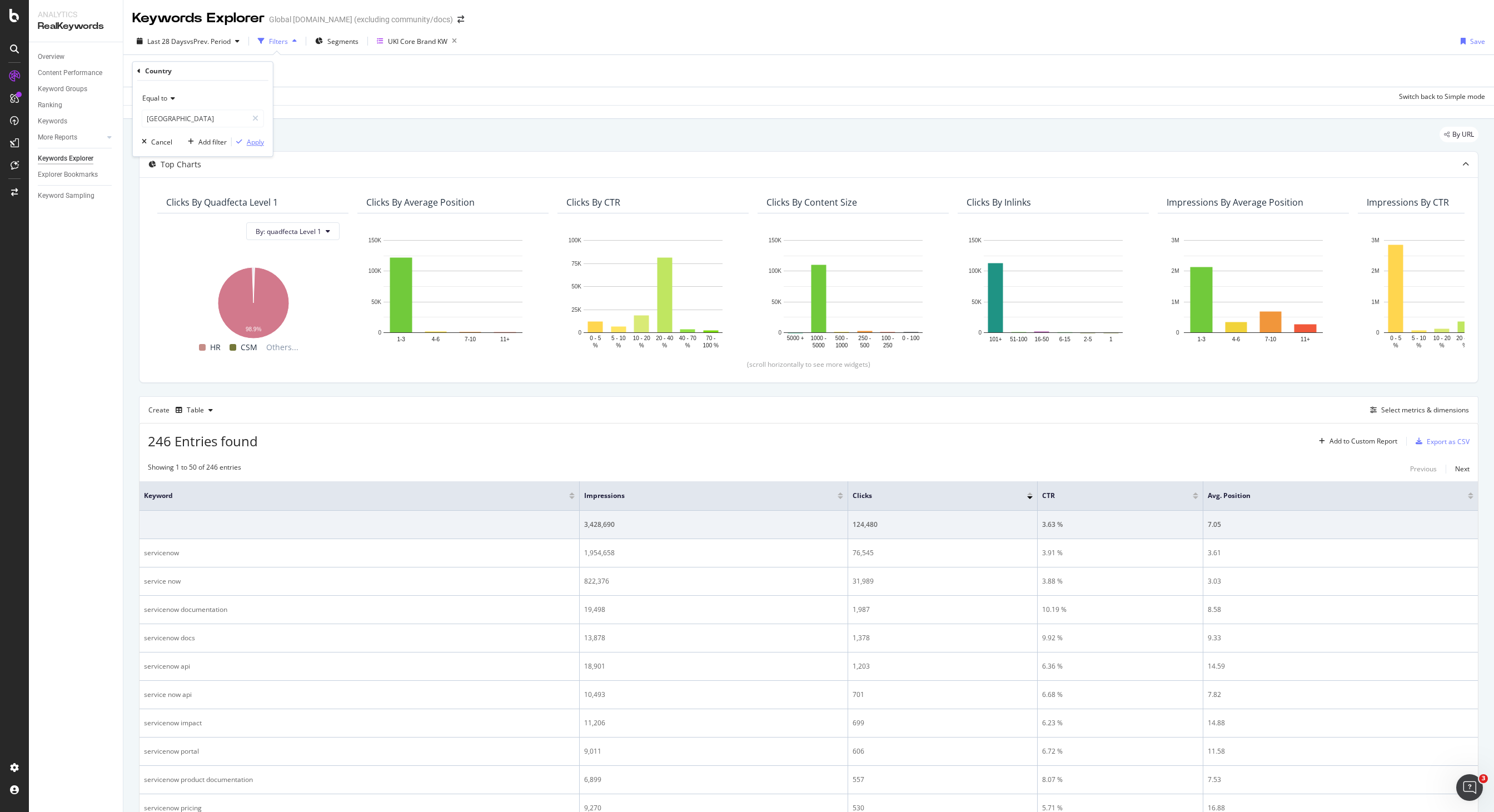
click at [250, 137] on div "Apply" at bounding box center [256, 141] width 17 height 9
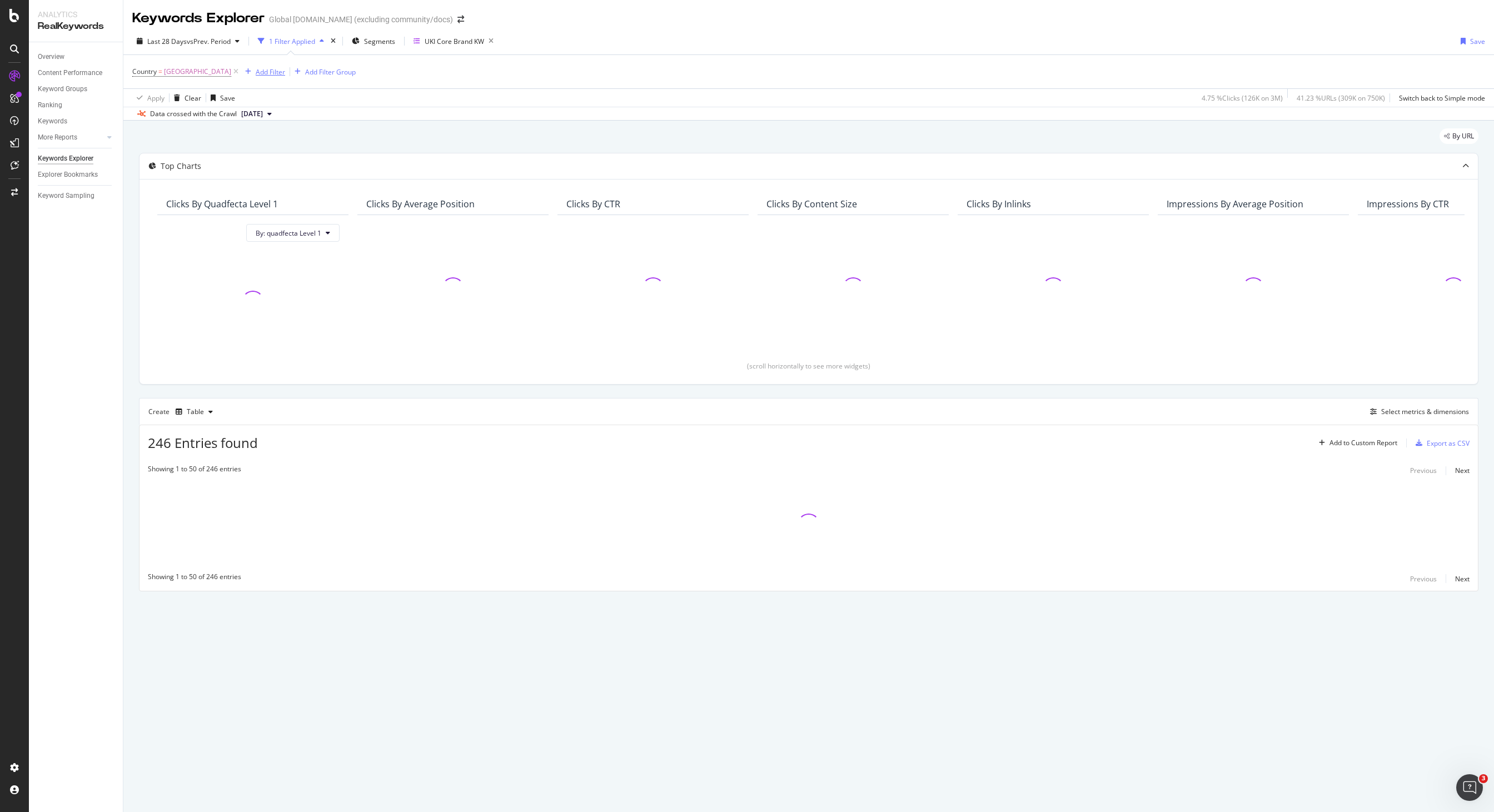
click at [256, 71] on div "Add Filter" at bounding box center [270, 71] width 29 height 9
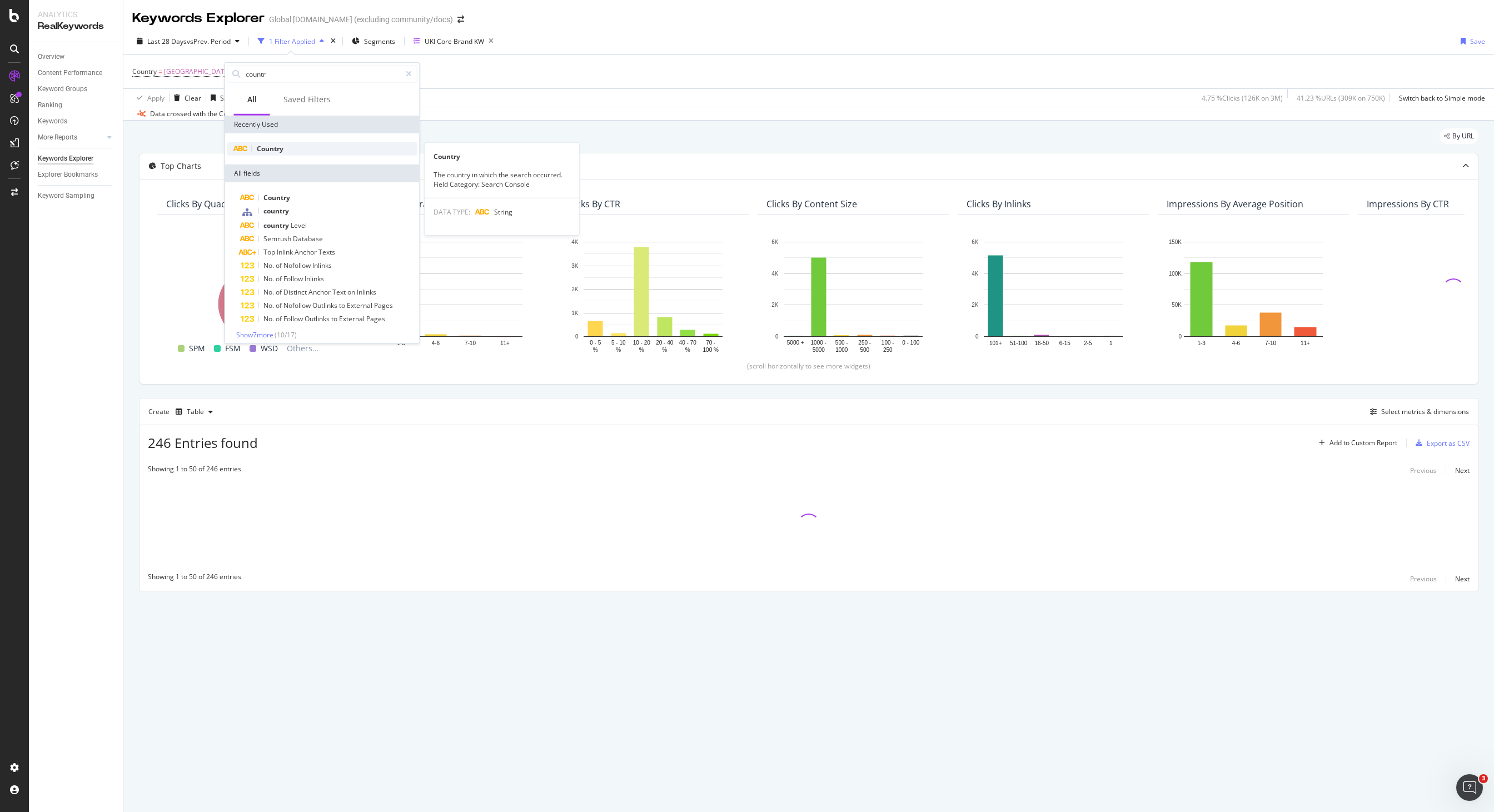
click at [292, 144] on div "Country" at bounding box center [322, 149] width 190 height 13
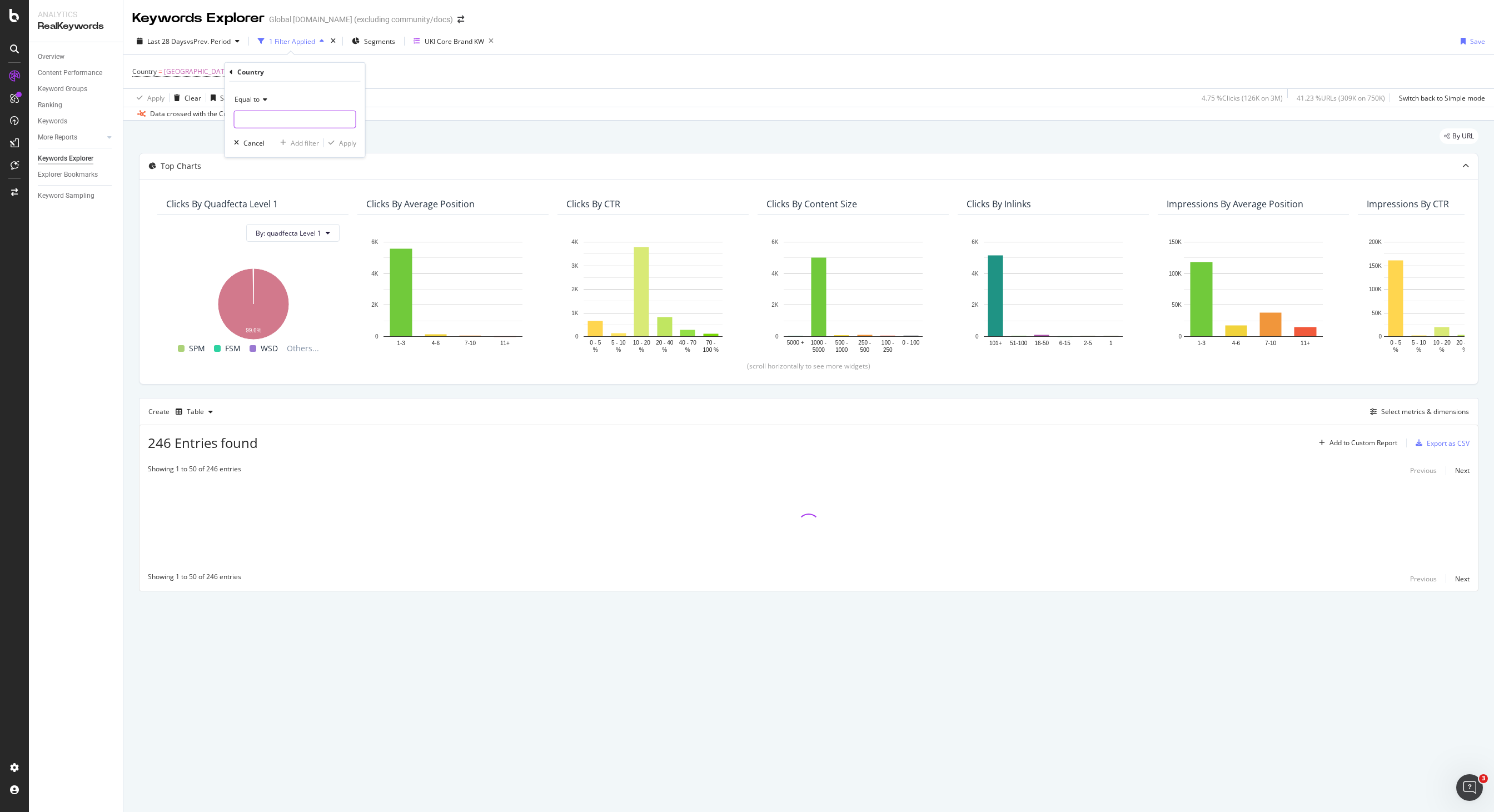
click at [280, 113] on input "text" at bounding box center [295, 119] width 121 height 17
click at [299, 130] on span "Ireland" at bounding box center [274, 134] width 74 height 9
type input "Ireland"
click at [345, 142] on div "Apply" at bounding box center [347, 142] width 17 height 9
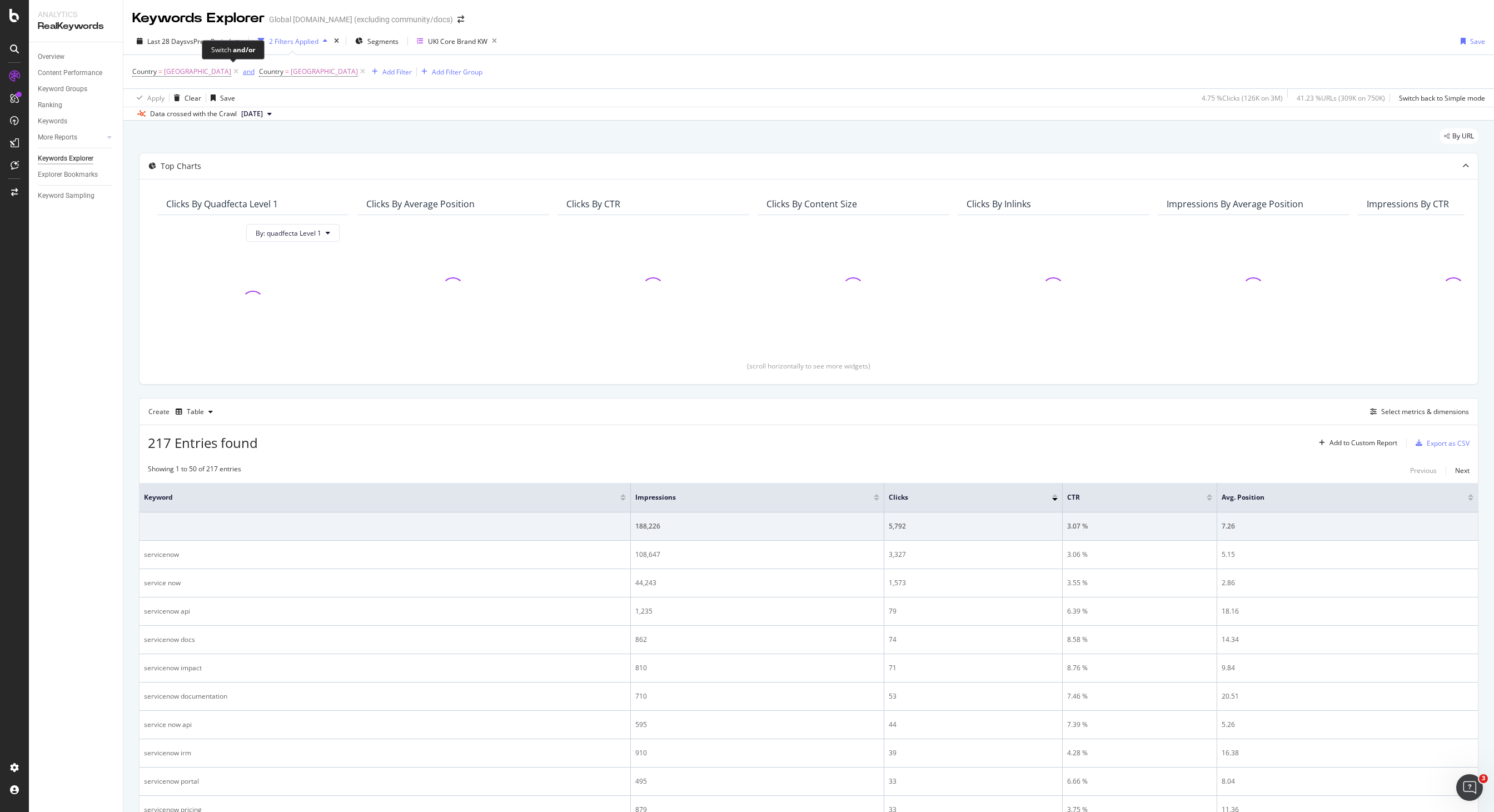
click at [243, 71] on div "and" at bounding box center [248, 71] width 12 height 9
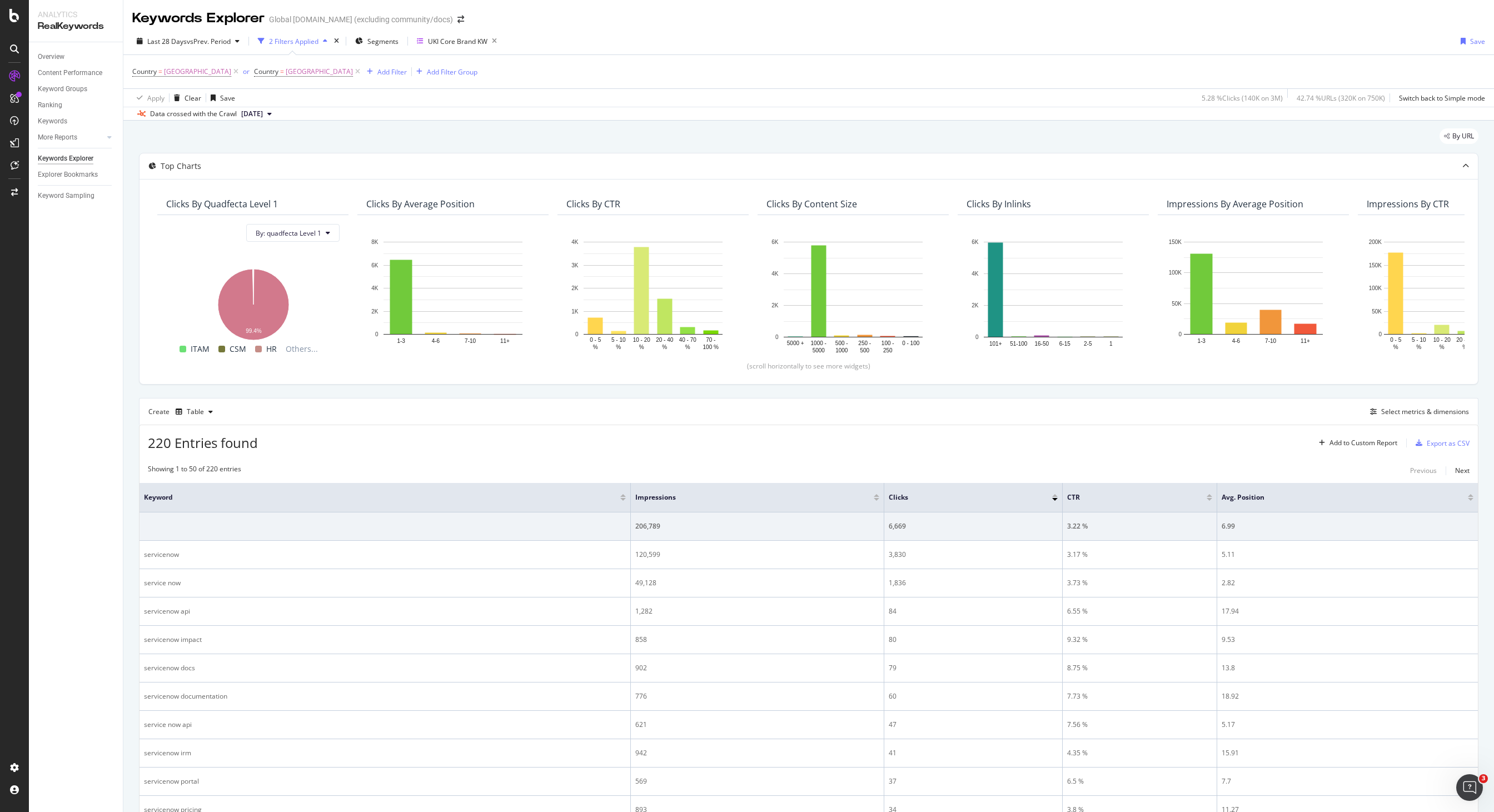
click at [227, 130] on div "By URL" at bounding box center [809, 141] width 1340 height 25
click at [189, 44] on span "vs Prev. Period" at bounding box center [208, 41] width 44 height 9
click at [164, 162] on input "2025/08/20" at bounding box center [170, 165] width 44 height 15
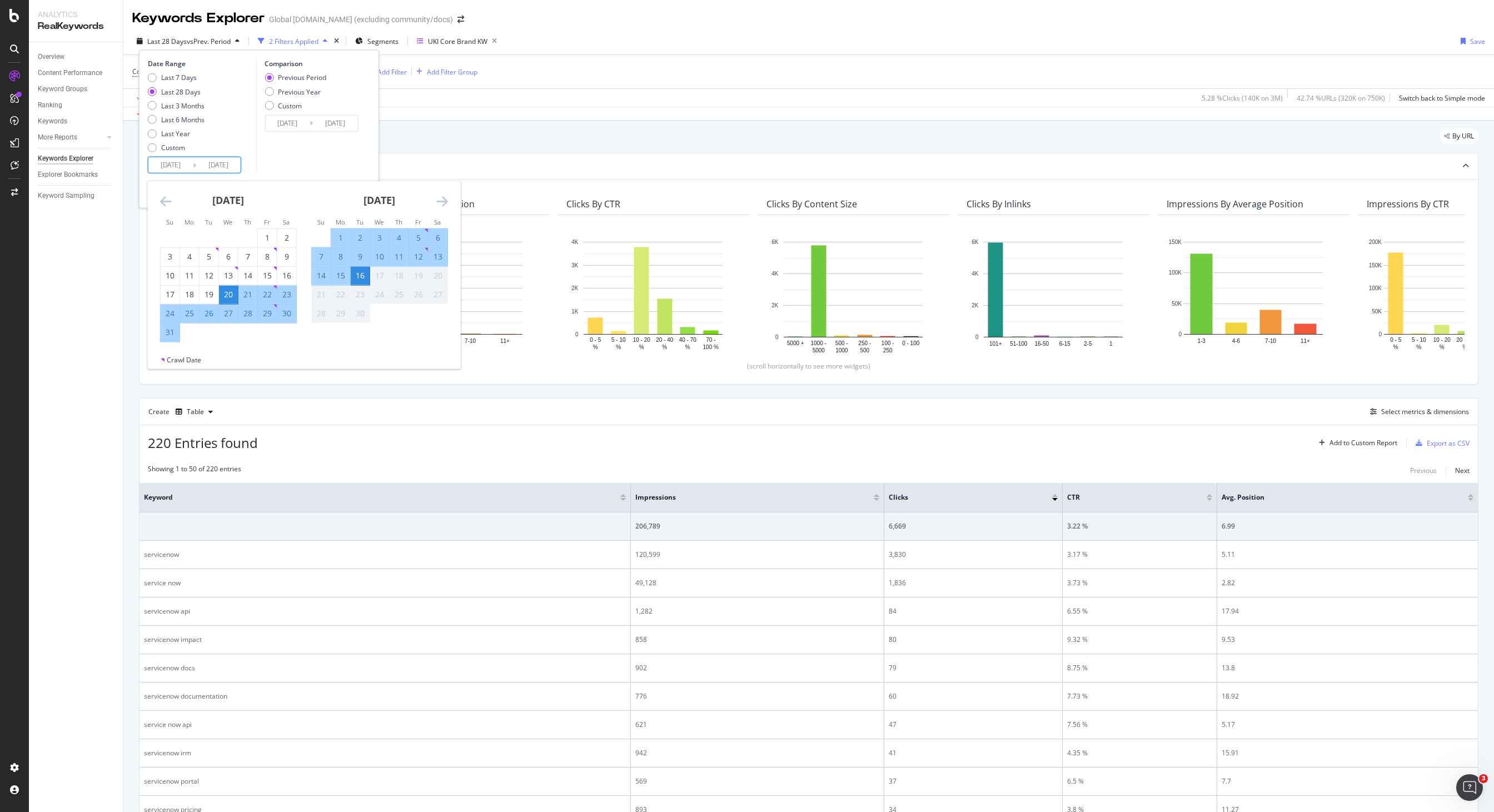
click at [343, 237] on div "1" at bounding box center [341, 237] width 19 height 11
type input "2025/09/01"
type input "2025/08/16"
type input "2025/08/31"
click at [342, 275] on div "15" at bounding box center [341, 275] width 19 height 11
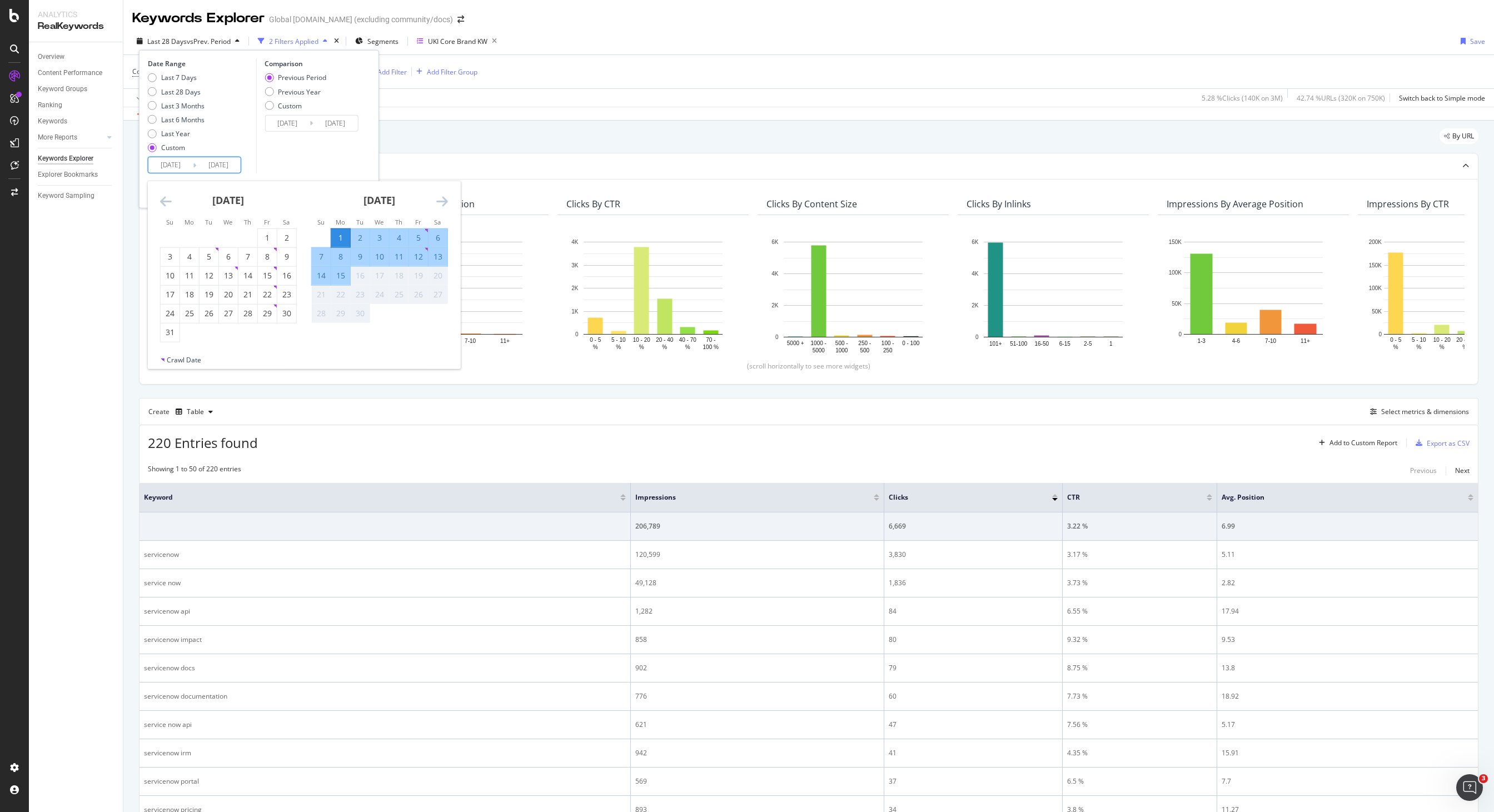
type input "2025/09/15"
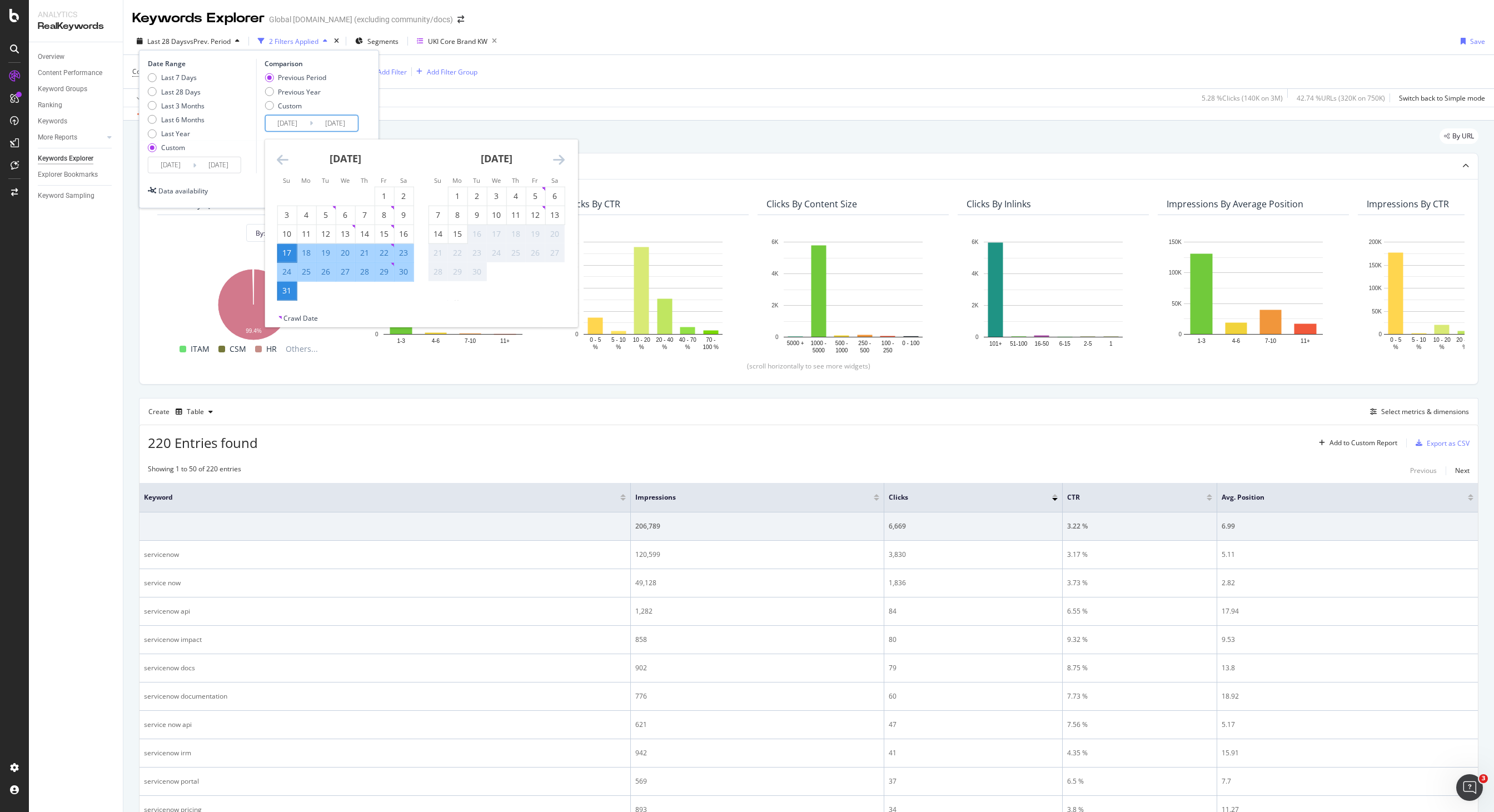
click at [286, 129] on input "2025/08/17" at bounding box center [287, 123] width 44 height 15
click at [286, 157] on icon "Move backward to switch to the previous month." at bounding box center [283, 159] width 12 height 13
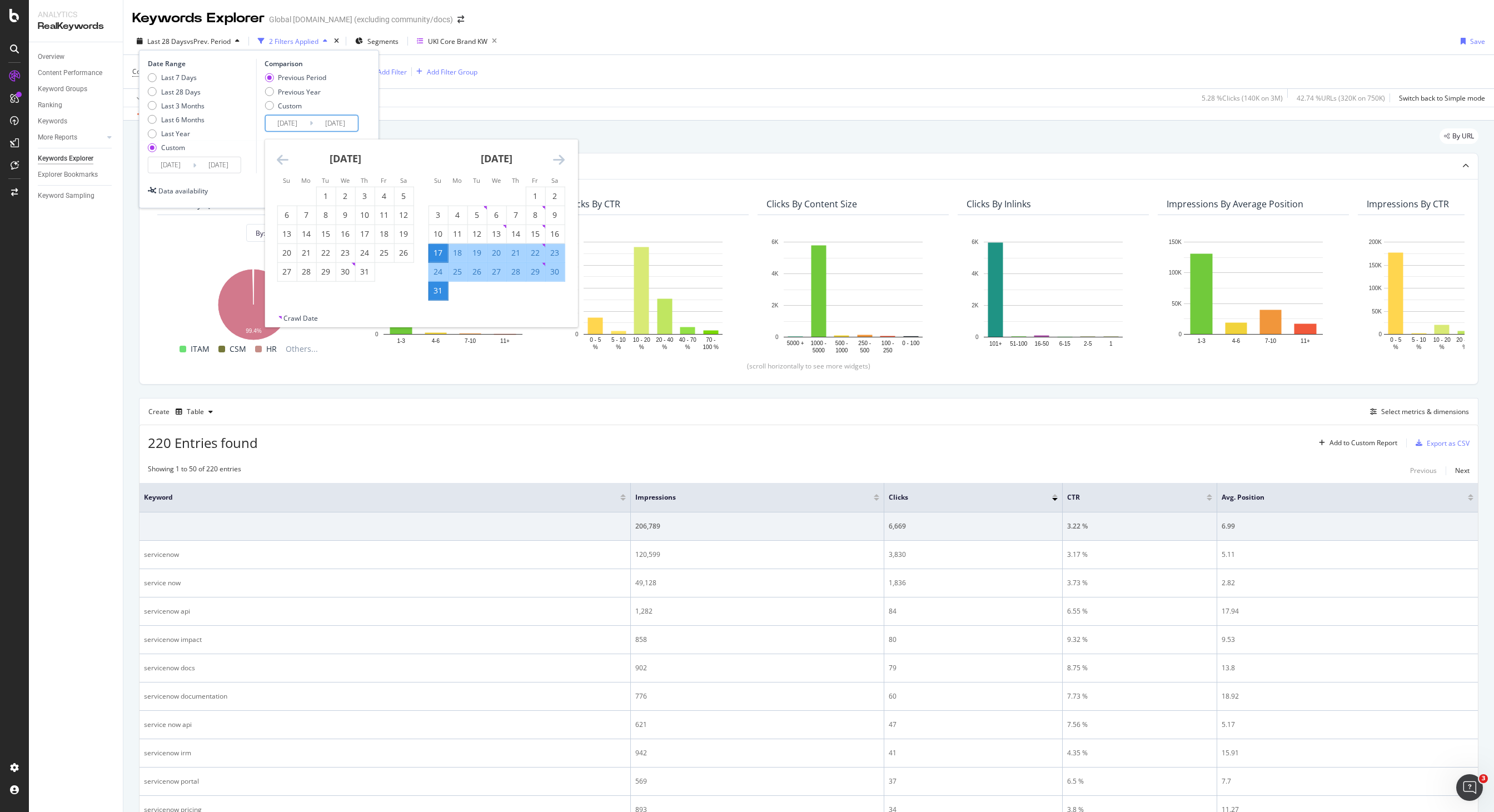
click at [286, 157] on icon "Move backward to switch to the previous month." at bounding box center [283, 159] width 12 height 13
click at [291, 191] on div "1" at bounding box center [287, 196] width 19 height 11
type input "2025/06/01"
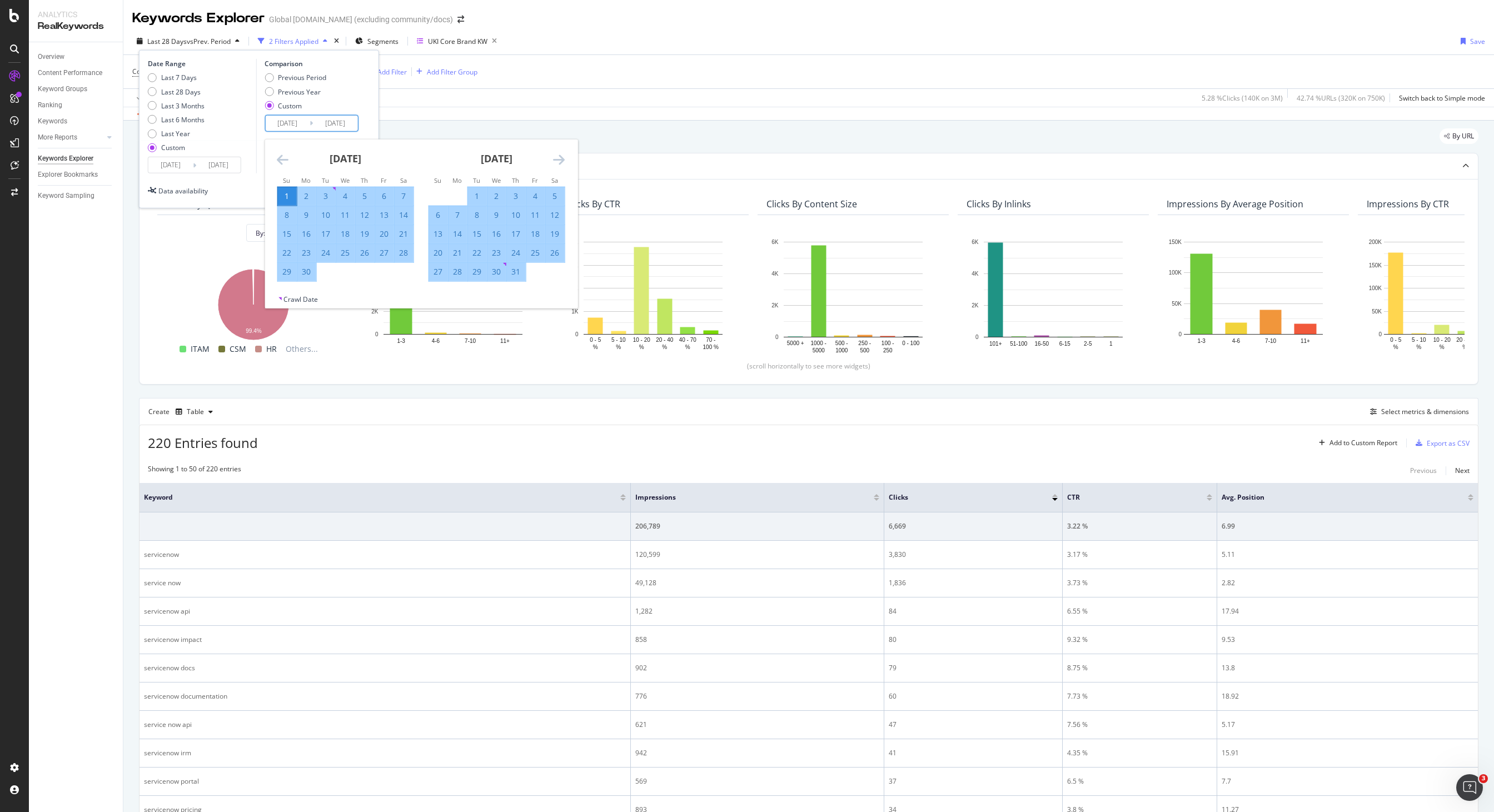
click at [286, 233] on div "15" at bounding box center [287, 234] width 19 height 11
type input "2025/06/15"
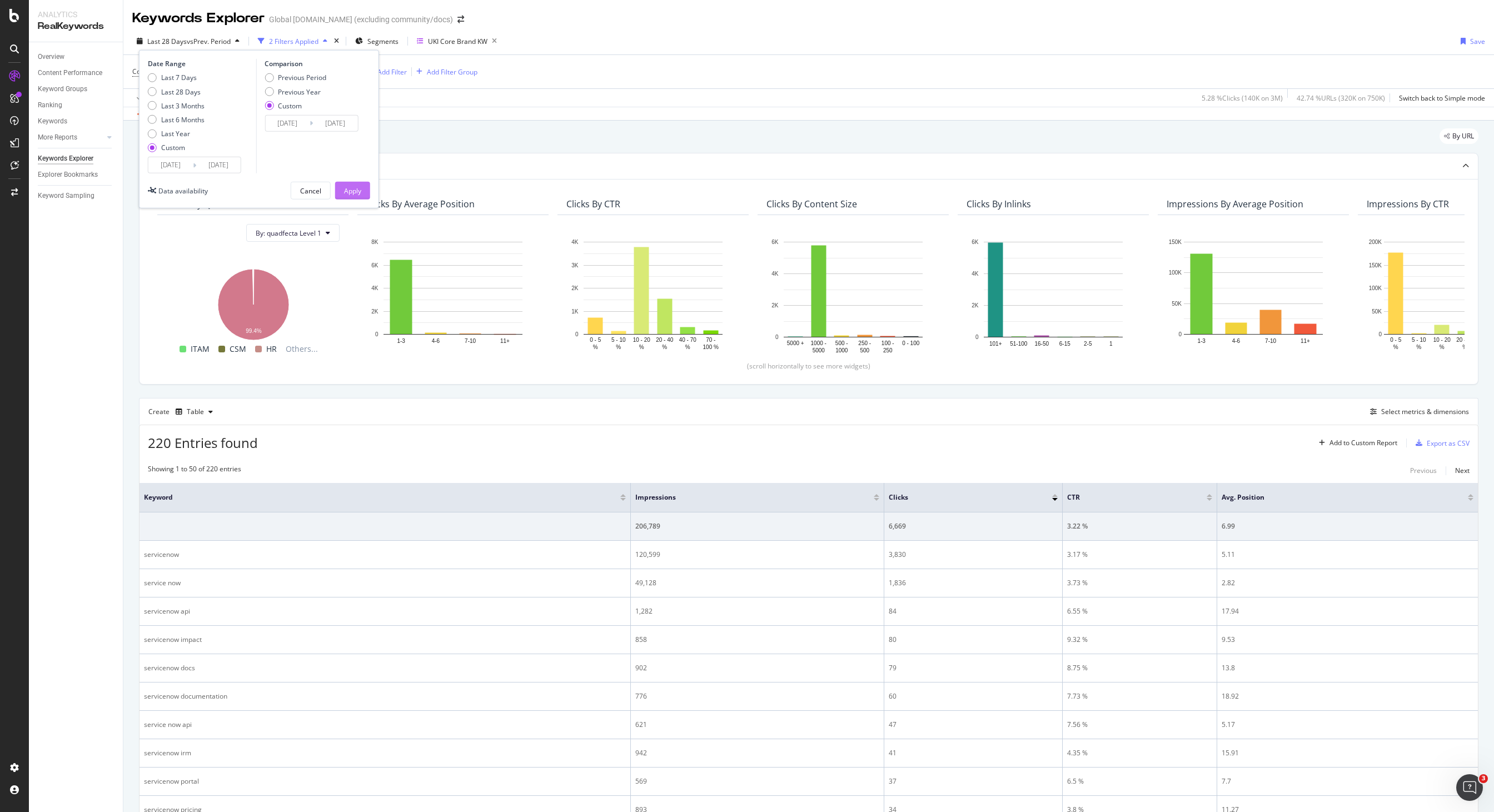
click at [355, 189] on div "Apply" at bounding box center [353, 190] width 17 height 9
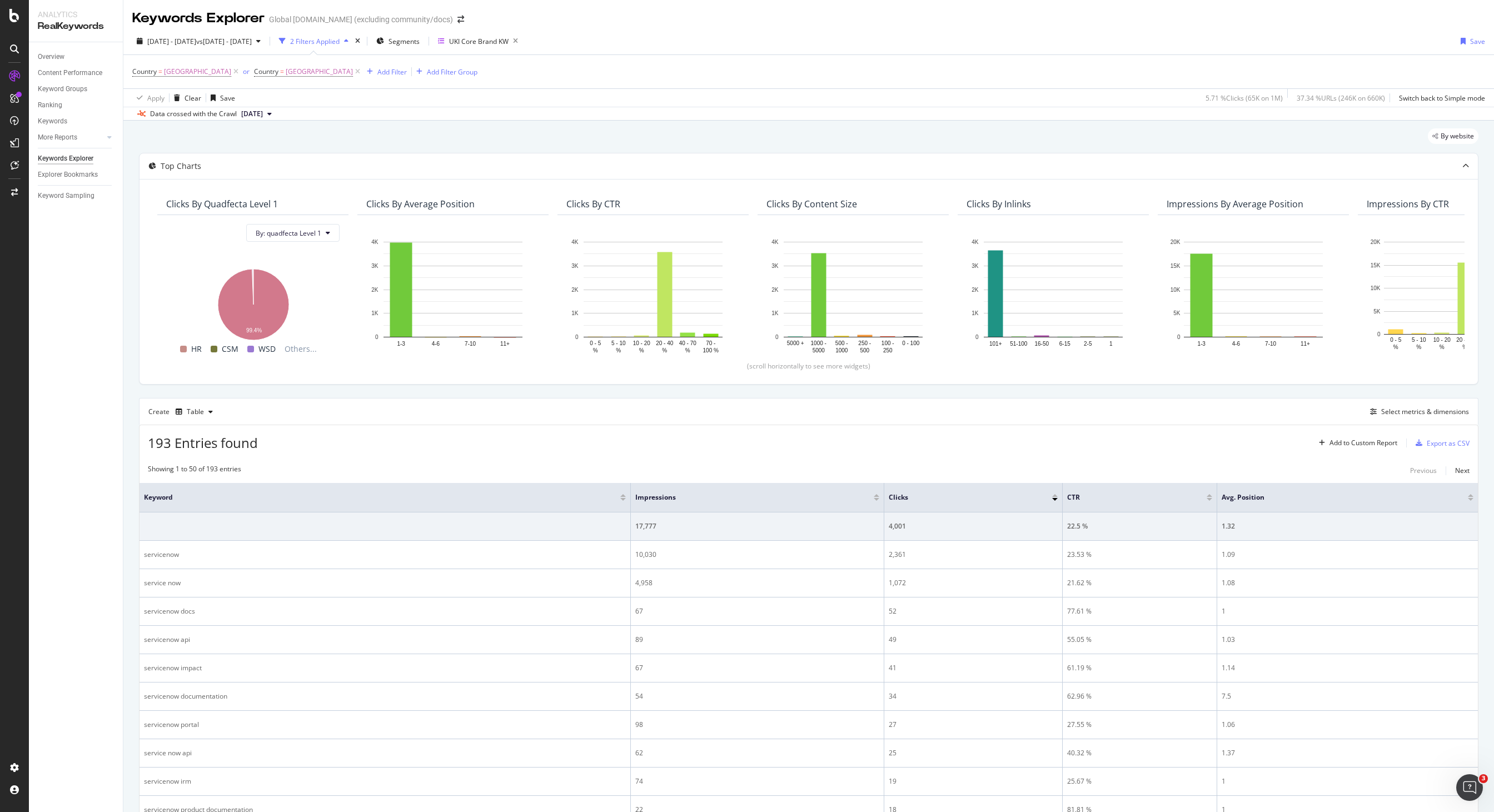
click at [263, 112] on span "[DATE]" at bounding box center [252, 114] width 22 height 10
click at [541, 135] on div "By website" at bounding box center [809, 141] width 1340 height 25
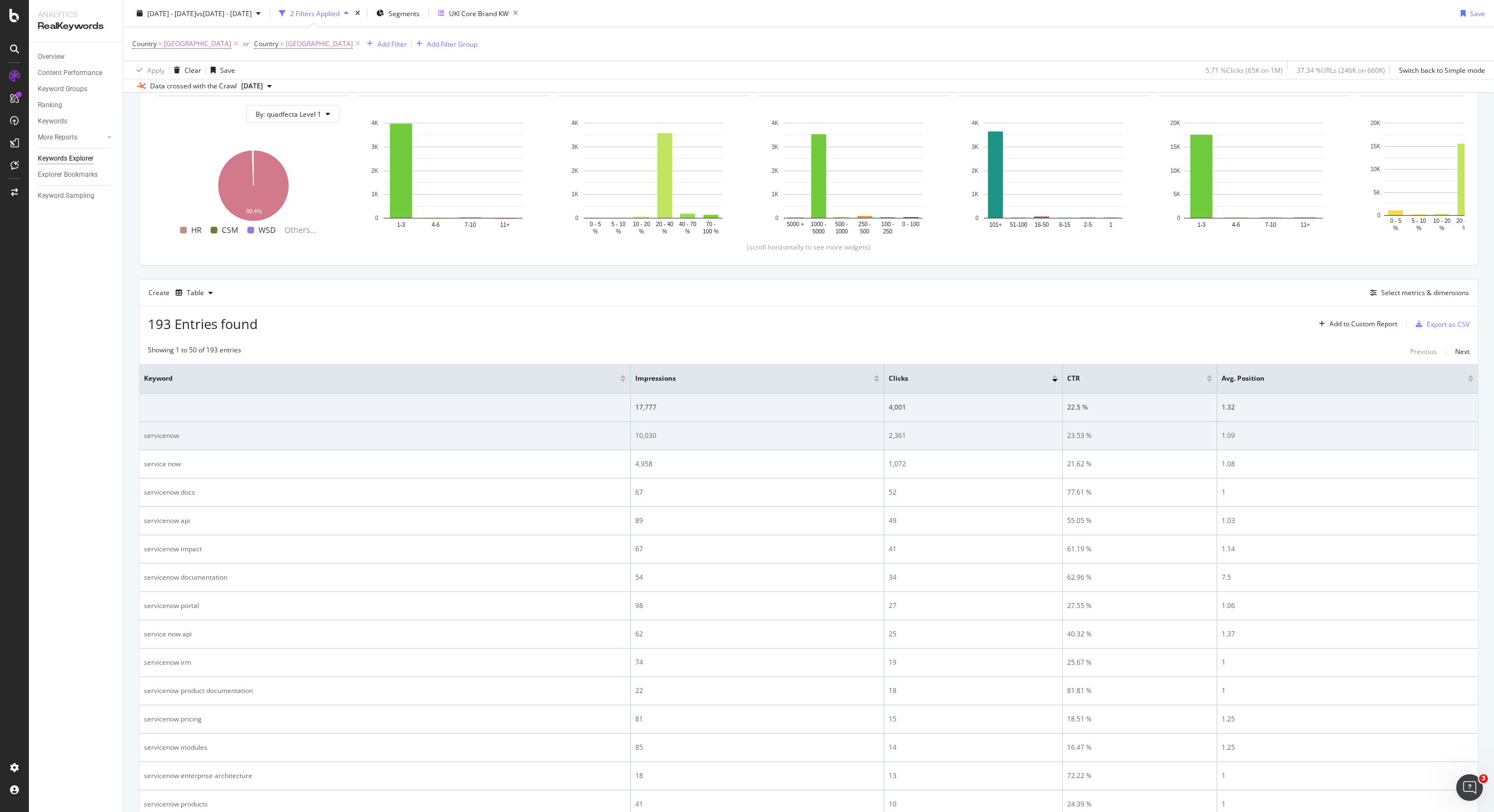
scroll to position [127, 0]
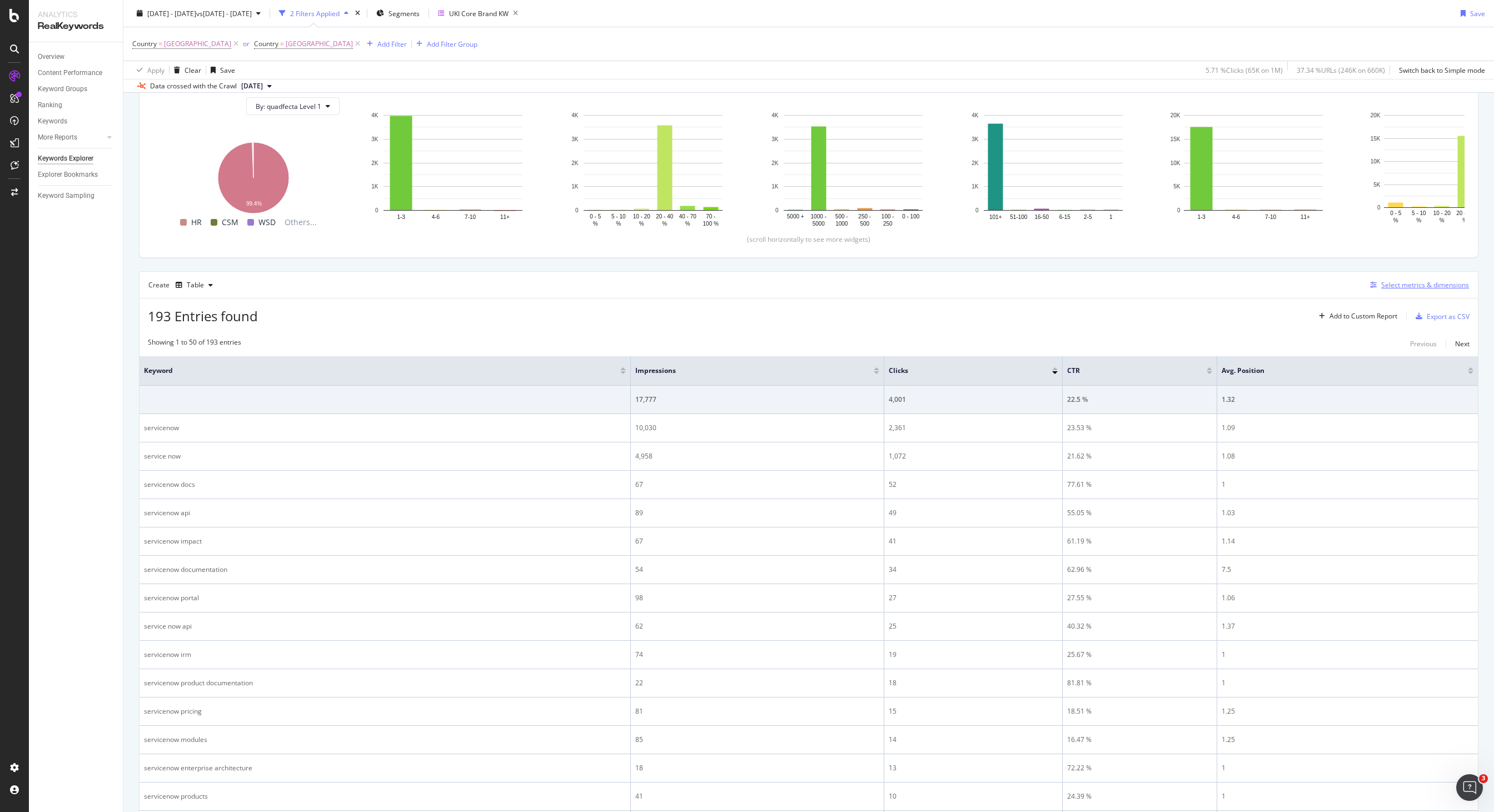
click at [1410, 285] on div "Select metrics & dimensions" at bounding box center [1425, 285] width 88 height 9
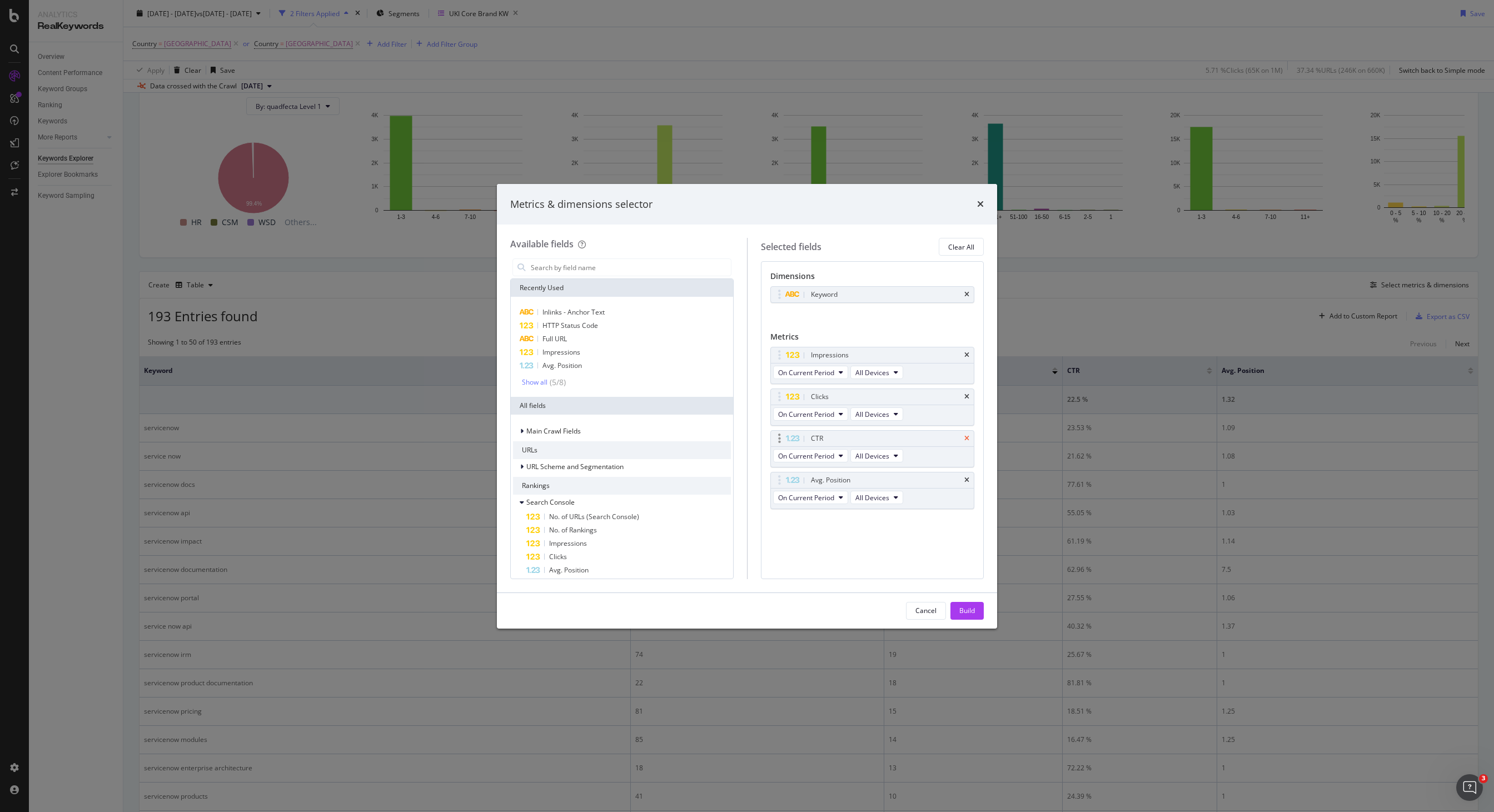
click at [969, 439] on icon "times" at bounding box center [967, 438] width 5 height 7
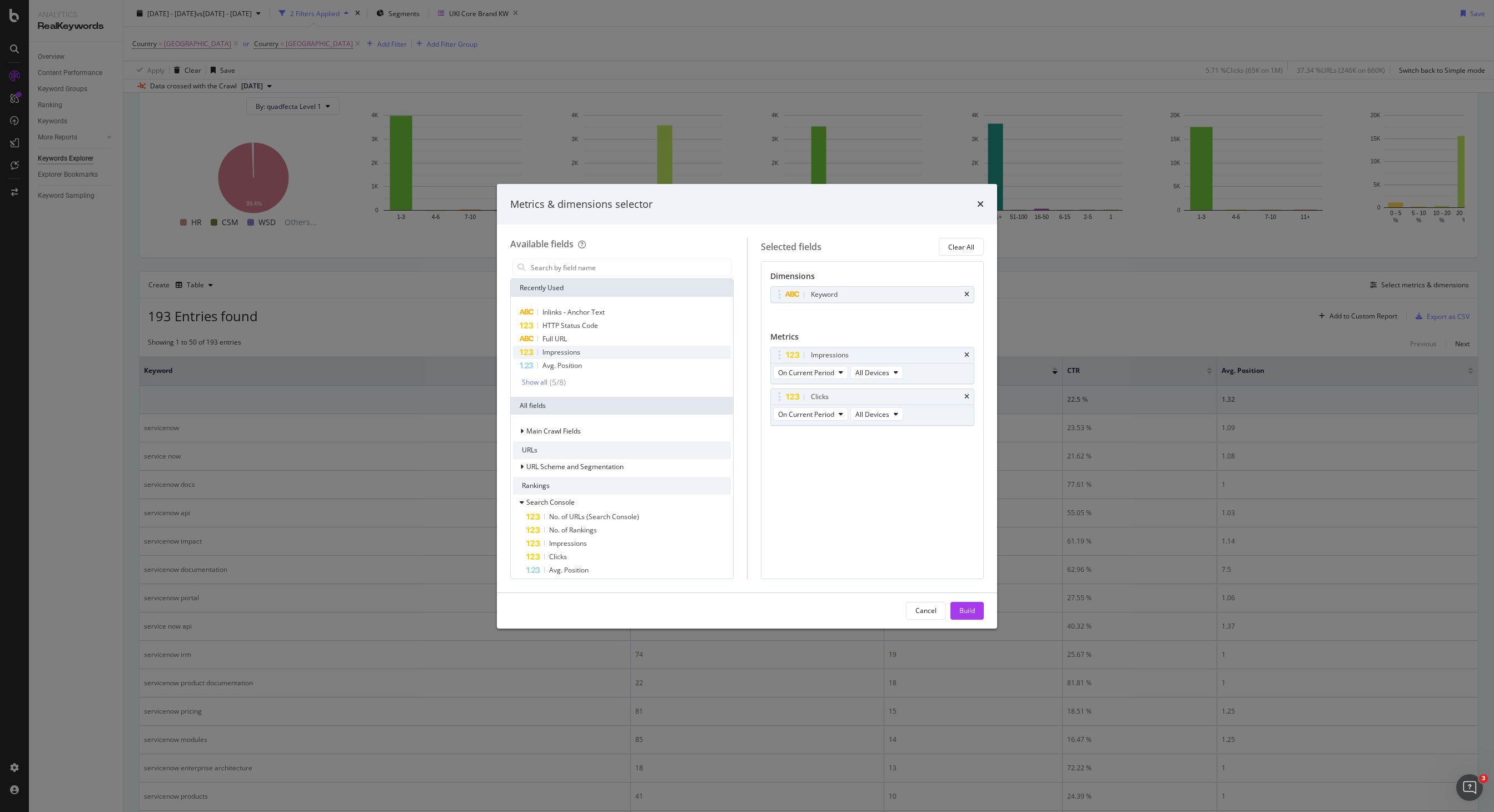
click at [628, 358] on div "Impressions" at bounding box center [621, 352] width 218 height 13
click at [557, 383] on div "( 5 / 8 )" at bounding box center [556, 382] width 18 height 11
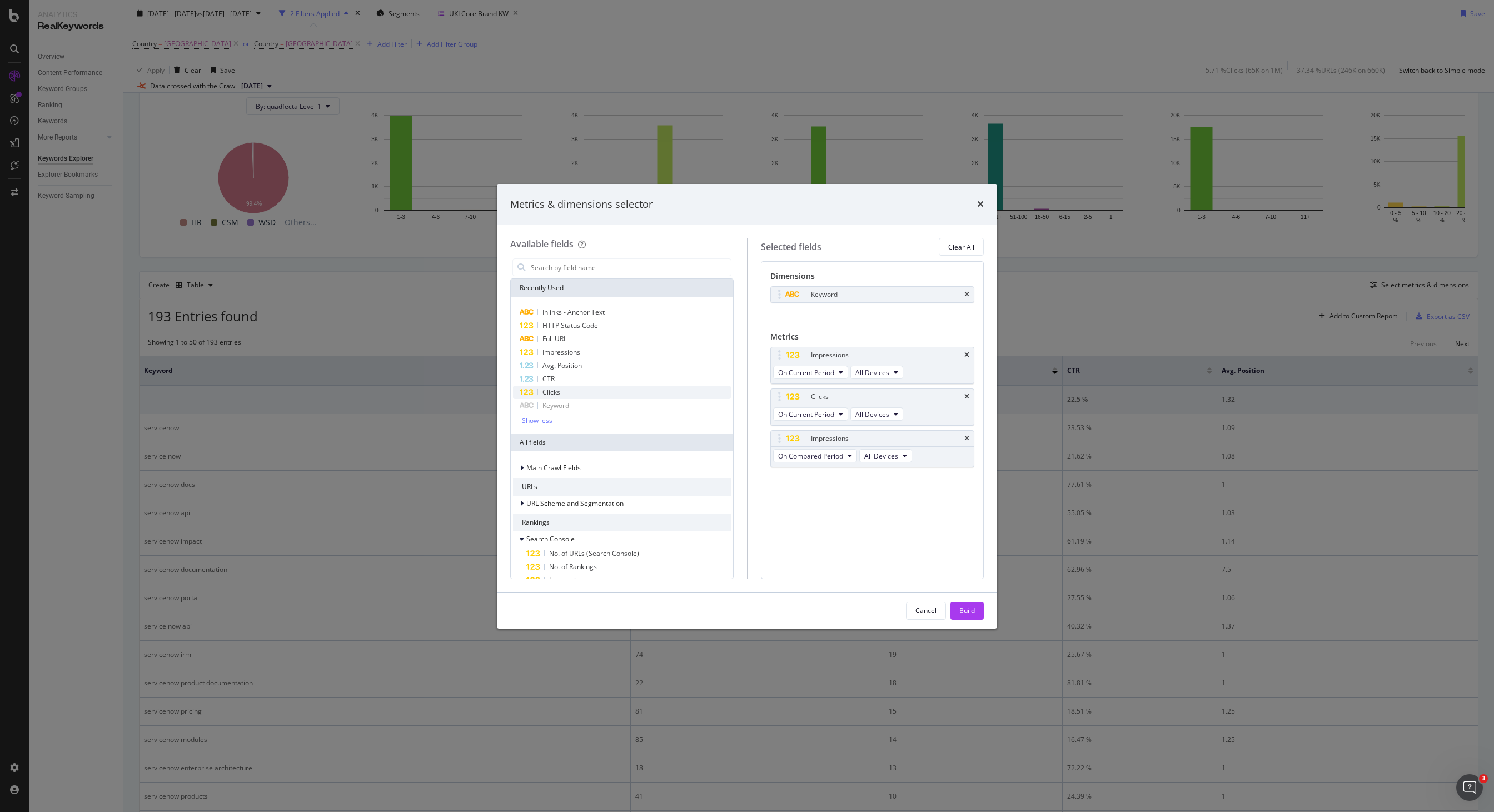
click at [564, 393] on div "Clicks" at bounding box center [621, 392] width 218 height 13
click at [975, 609] on button "Build" at bounding box center [967, 610] width 34 height 17
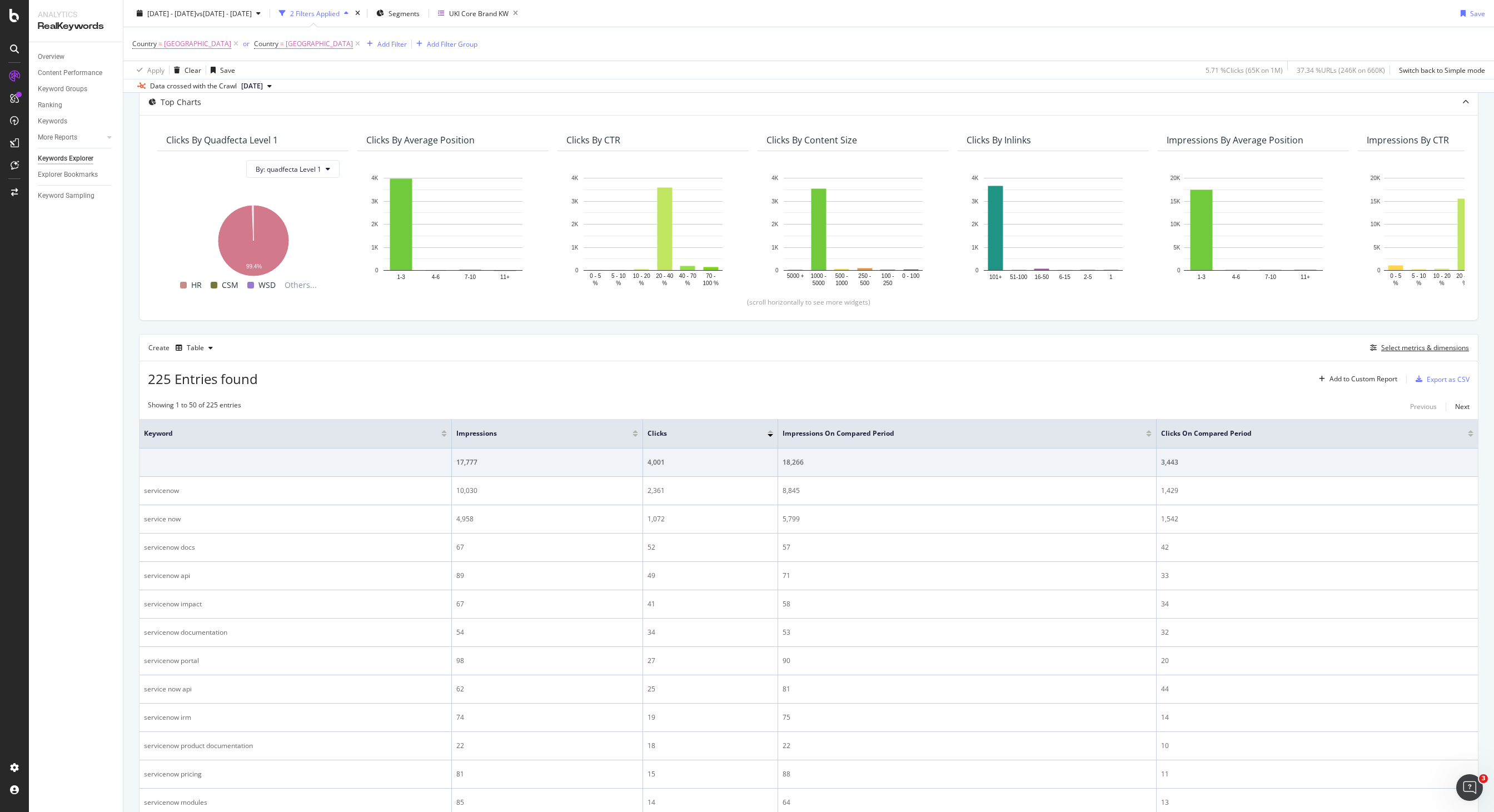
scroll to position [67, 0]
click at [1452, 373] on div "Export as CSV" at bounding box center [1447, 376] width 43 height 9
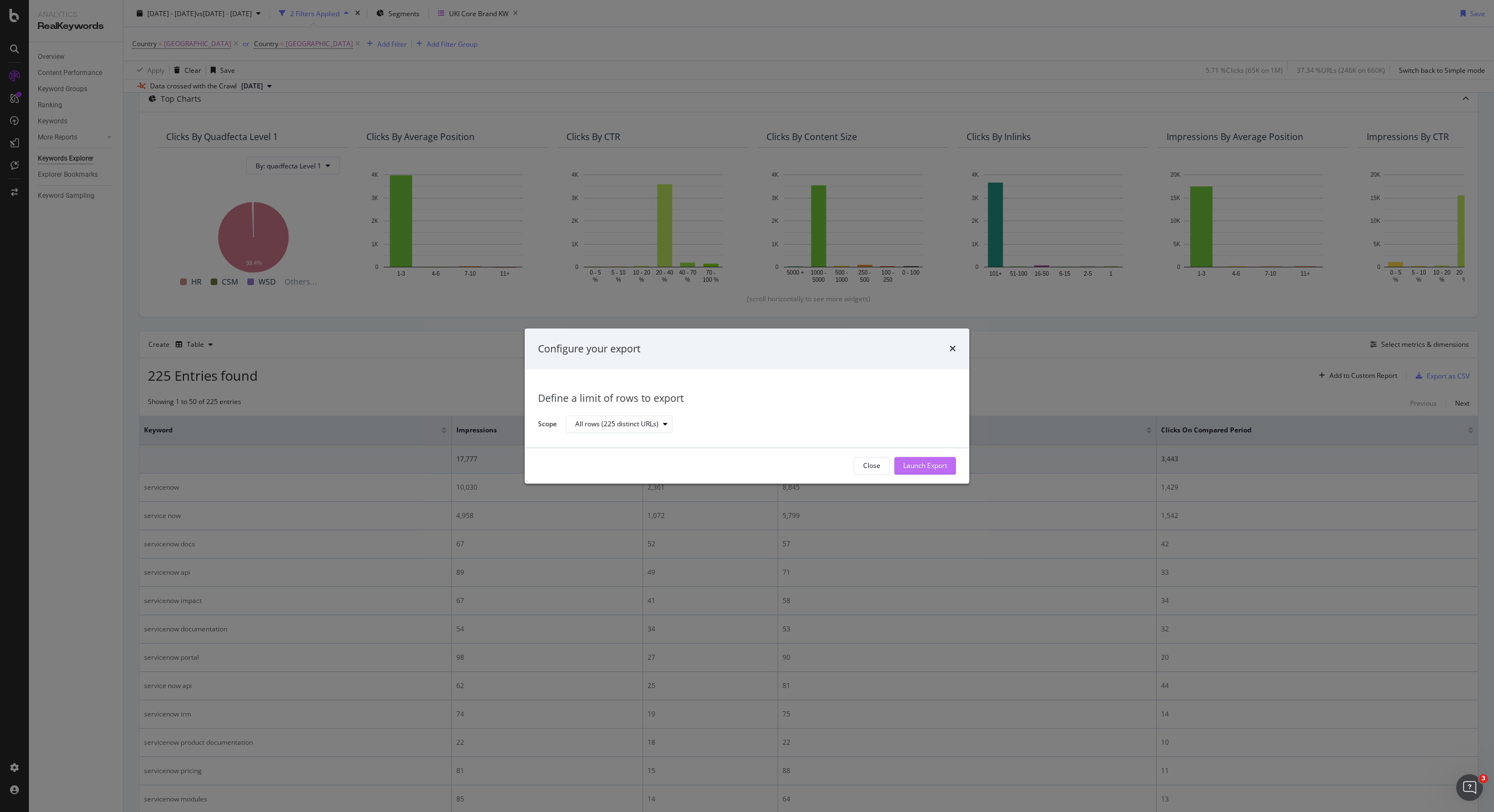
click at [932, 468] on div "Launch Export" at bounding box center [925, 465] width 44 height 9
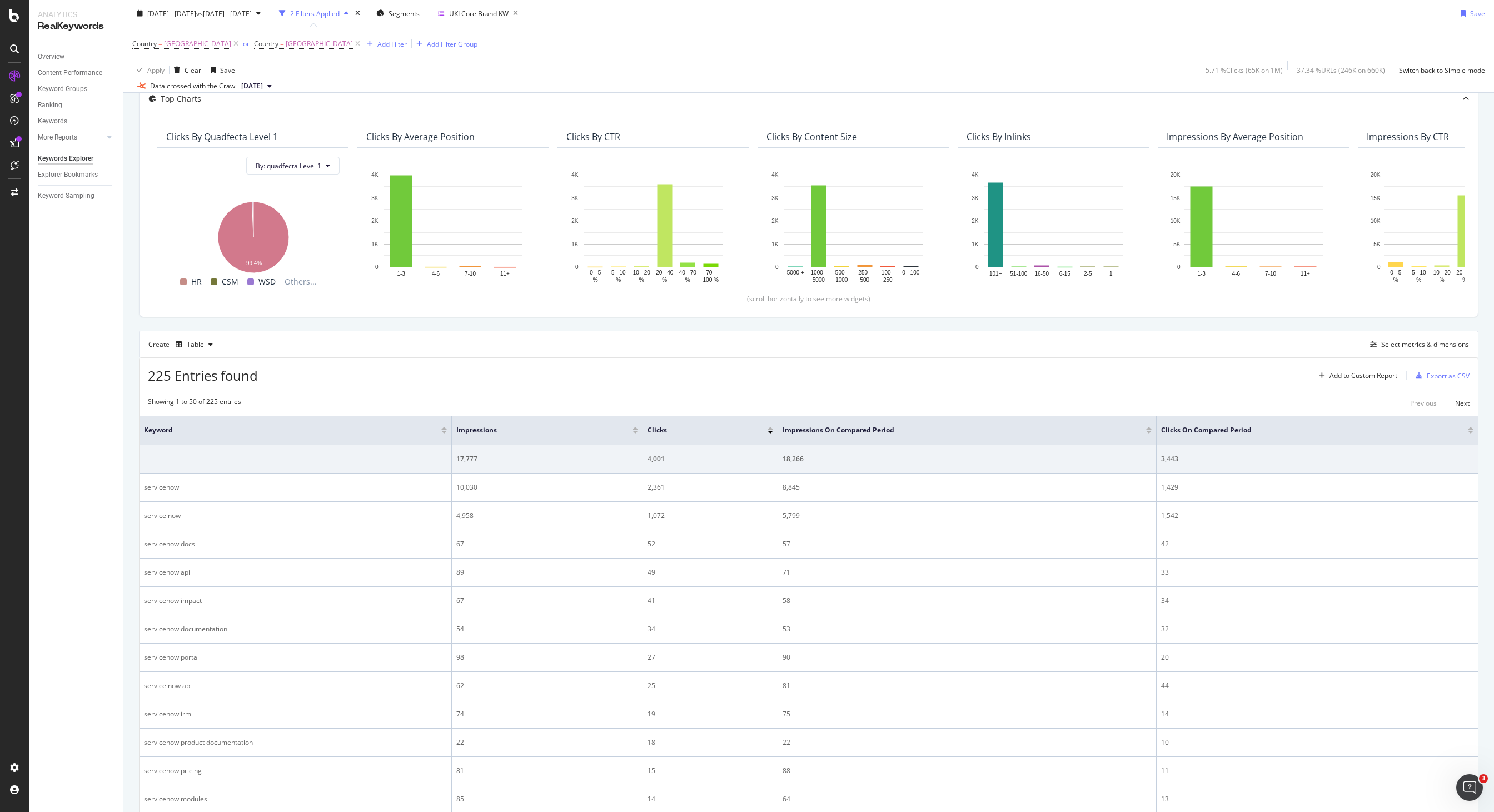
click at [920, 352] on div "Create Table Select metrics & dimensions" at bounding box center [809, 344] width 1340 height 27
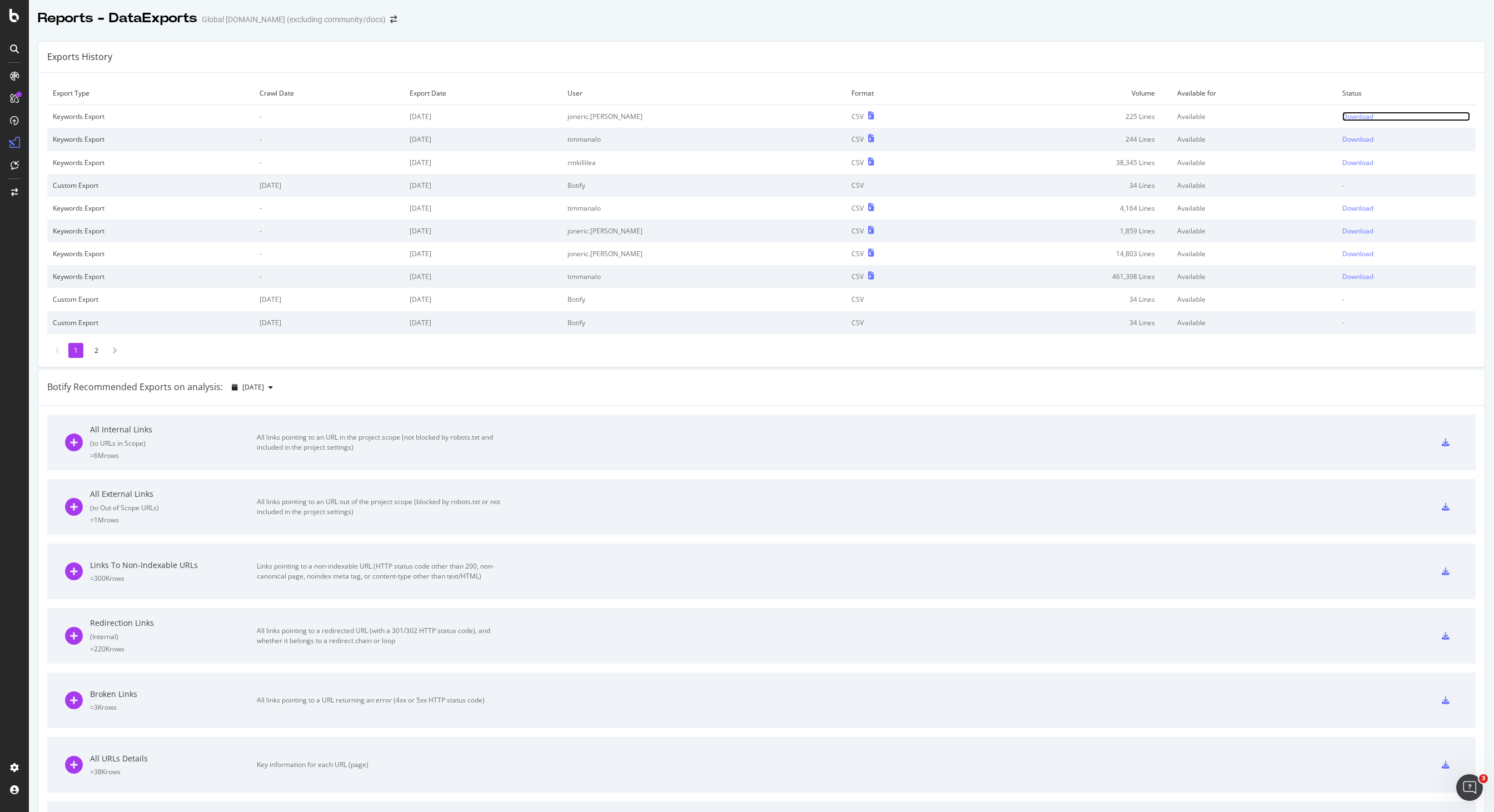
click at [1351, 114] on div "Download" at bounding box center [1357, 116] width 31 height 9
